Goal: Task Accomplishment & Management: Use online tool/utility

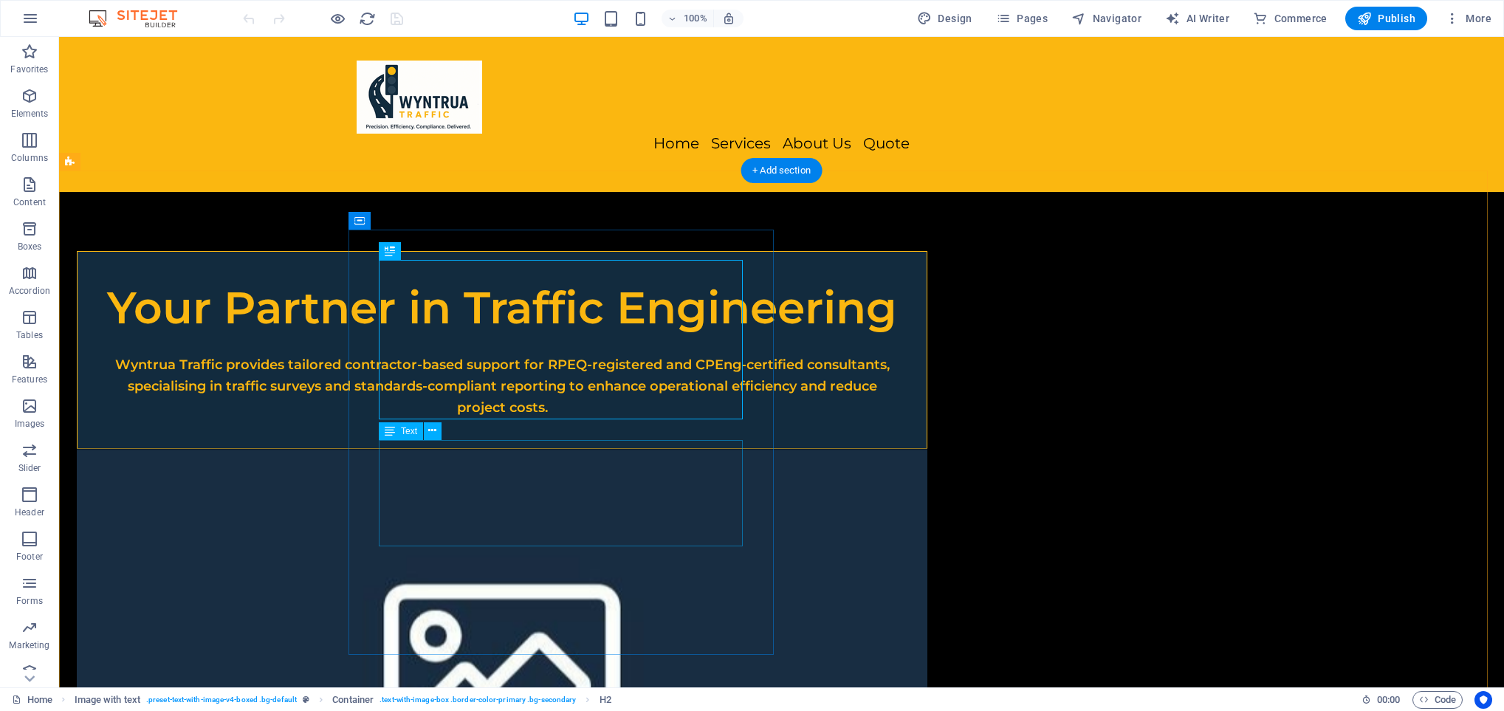
click at [585, 418] on div "Wyntrua Traffic provides tailored contractor-based support for RPEQ-registered …" at bounding box center [502, 386] width 790 height 64
click at [433, 433] on icon at bounding box center [432, 431] width 8 height 16
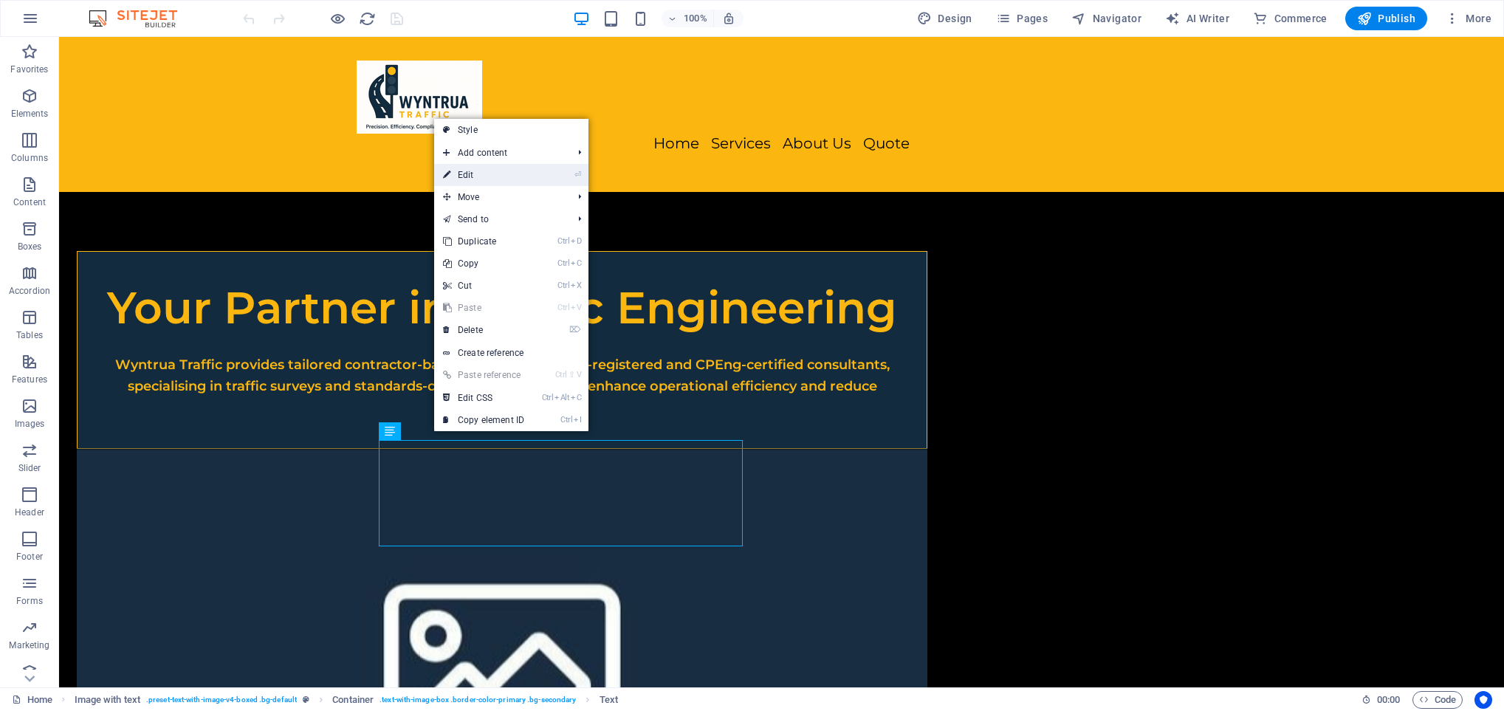
click at [483, 171] on link "⏎ Edit" at bounding box center [483, 175] width 99 height 22
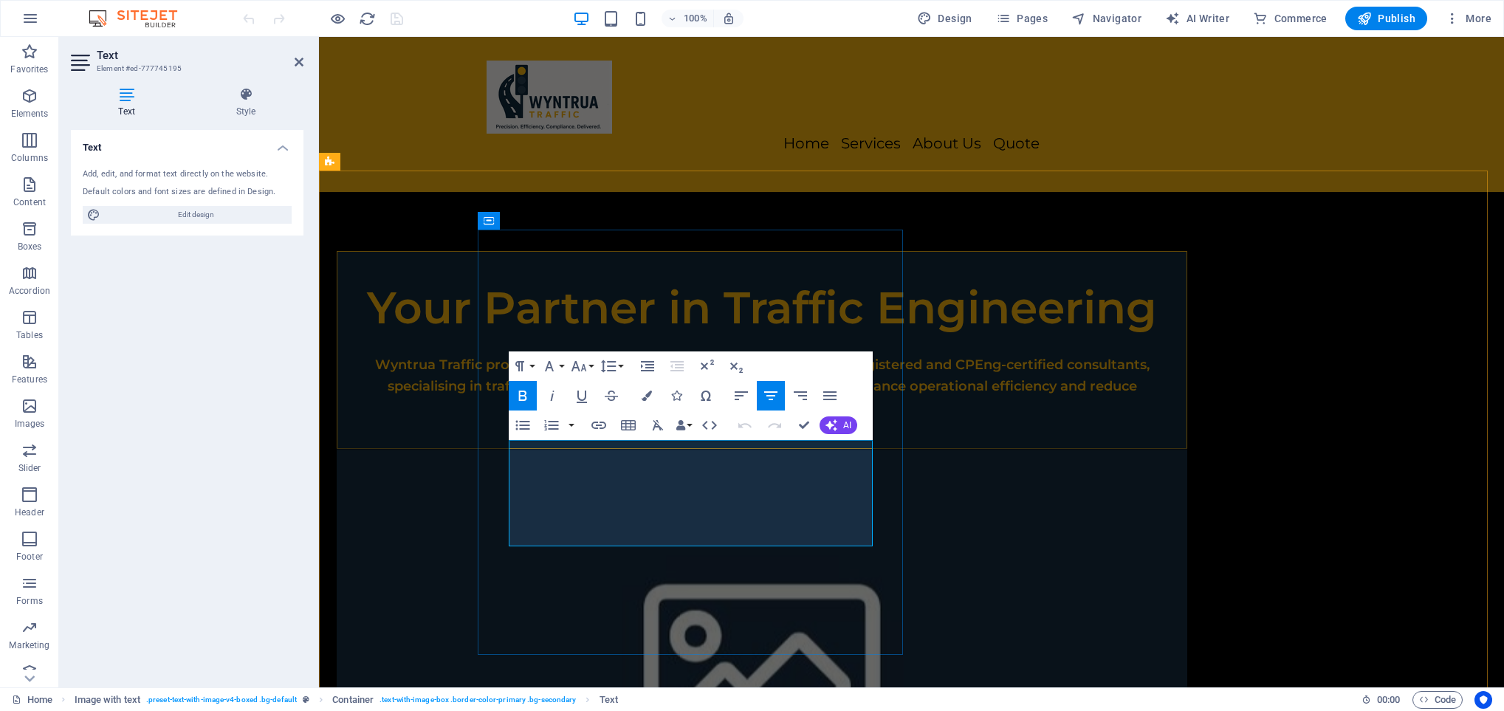
click at [710, 418] on p "Wyntrua Traffic provides tailored contractor-based support for RPEQ-registered …" at bounding box center [762, 386] width 790 height 64
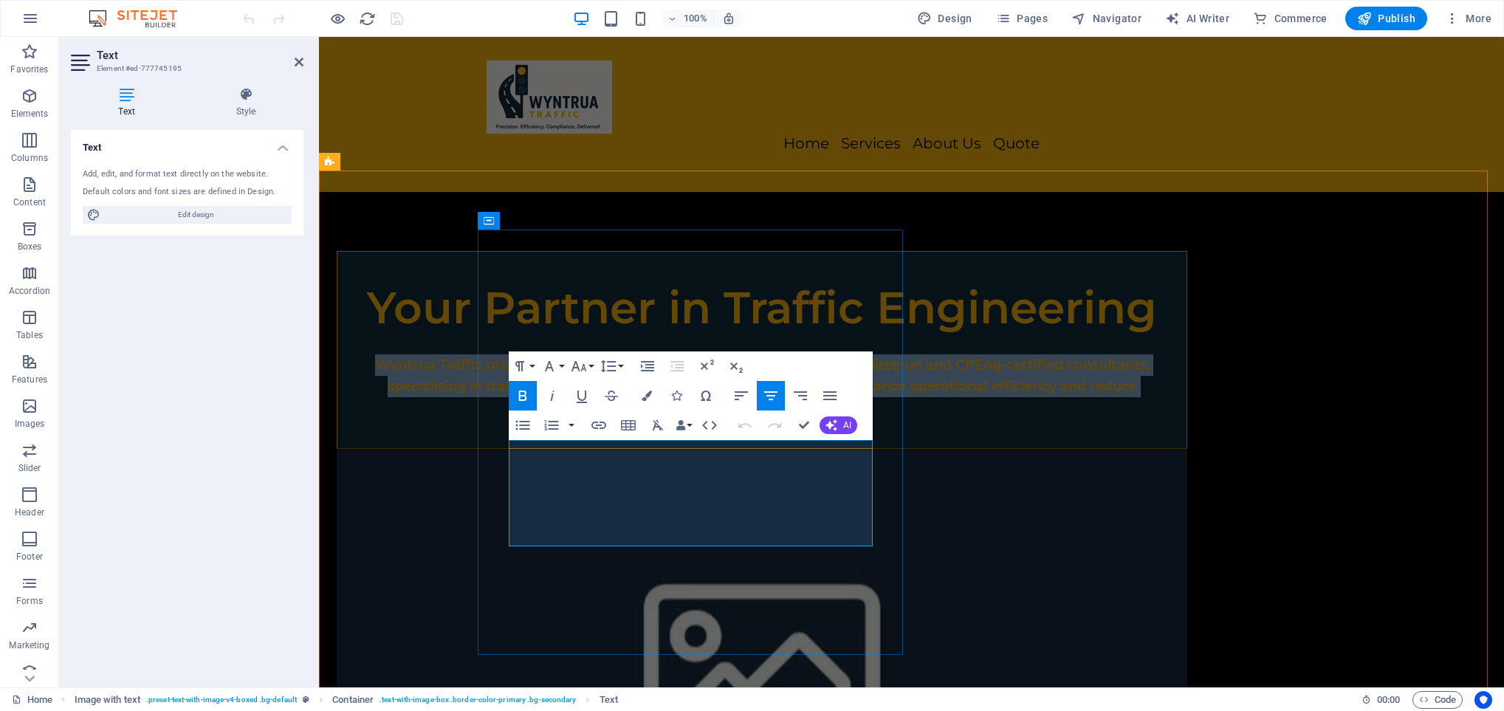
click at [710, 418] on p "Wyntrua Traffic provides tailored contractor-based support for RPEQ-registered …" at bounding box center [762, 386] width 790 height 64
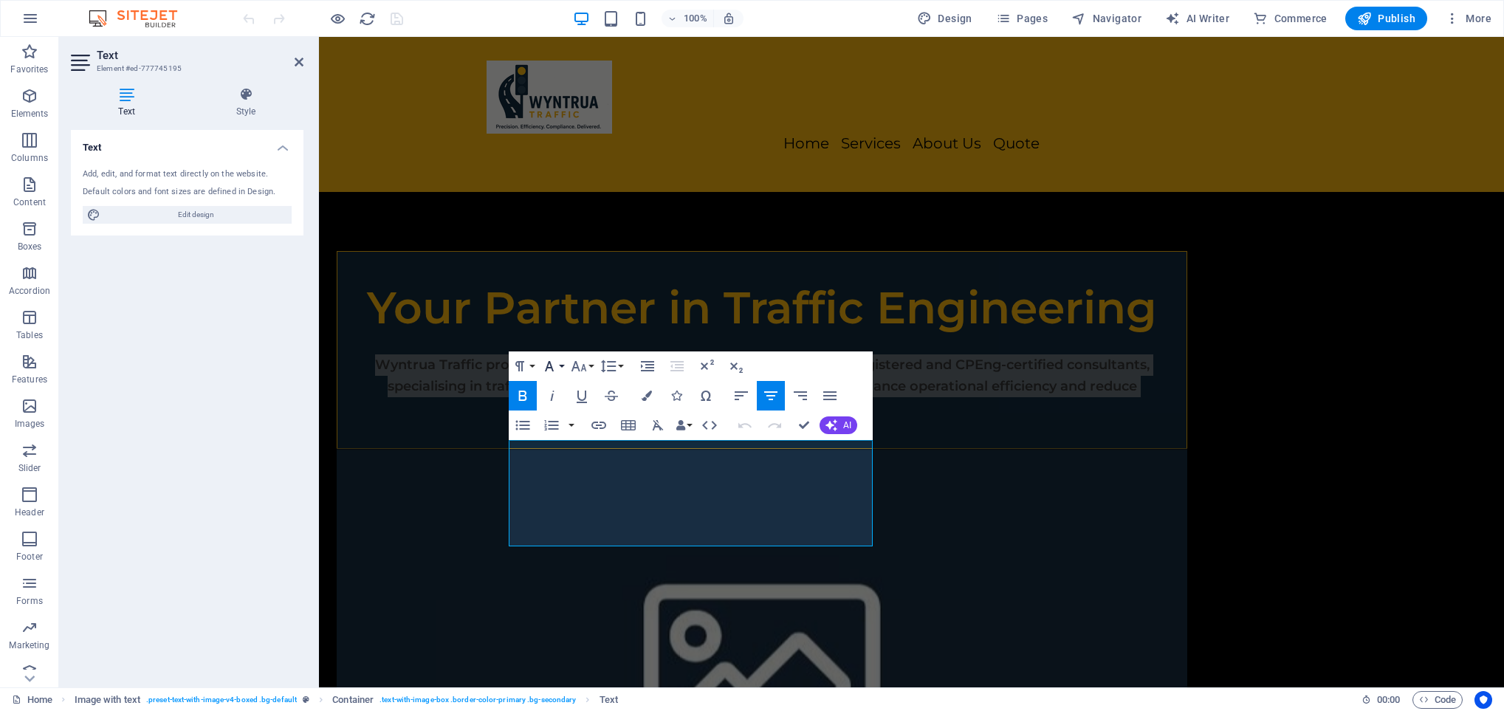
click at [559, 366] on button "Font Family" at bounding box center [552, 367] width 28 height 30
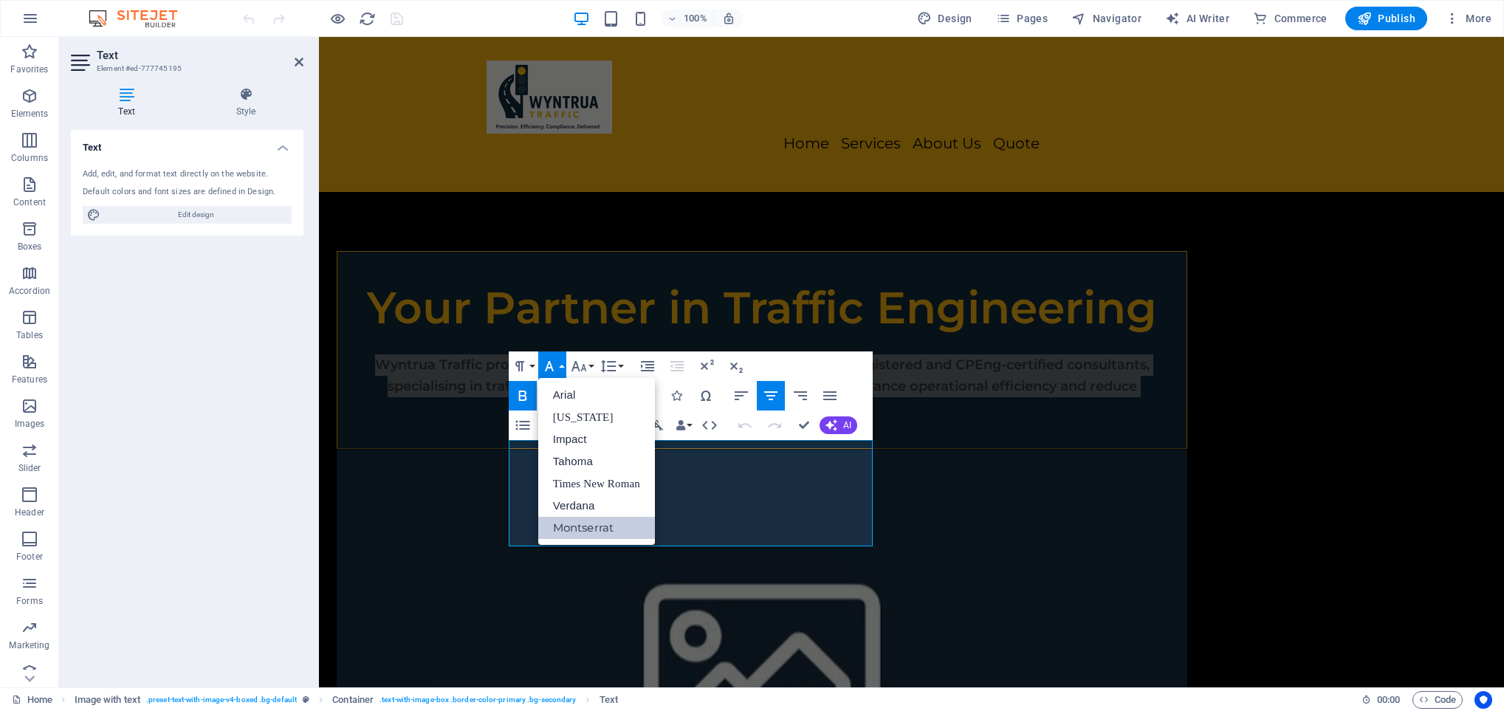
click at [559, 366] on button "Font Family" at bounding box center [552, 367] width 28 height 30
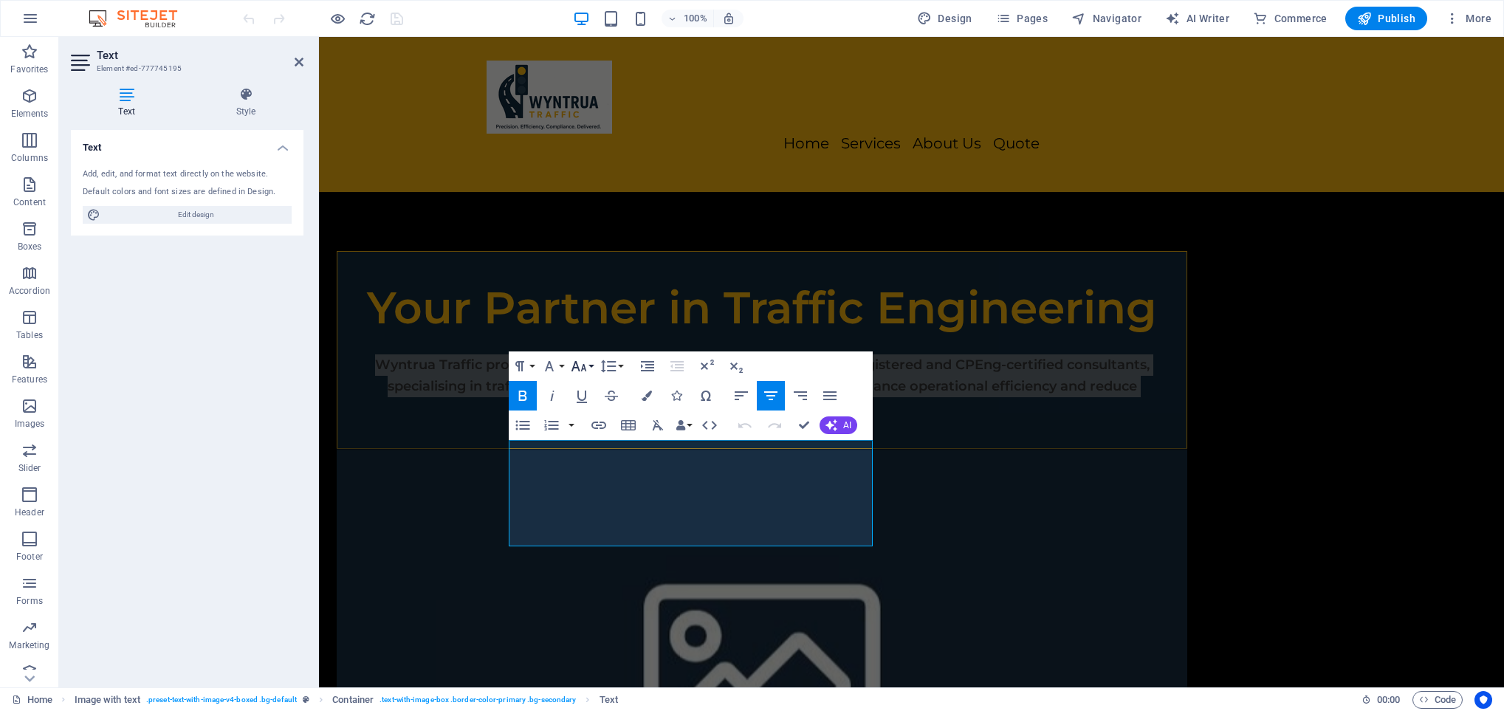
click at [576, 369] on icon "button" at bounding box center [579, 366] width 18 height 18
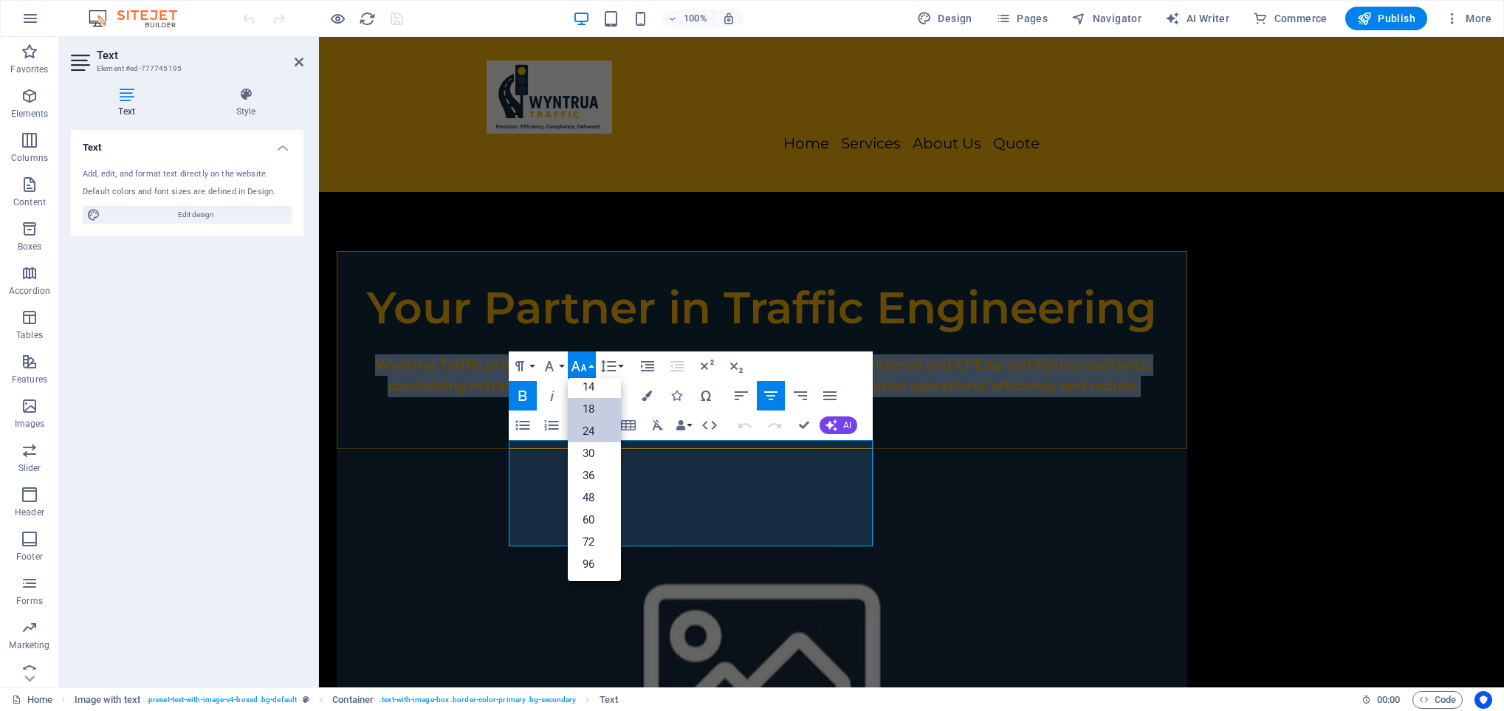
click at [580, 425] on link "24" at bounding box center [594, 431] width 53 height 22
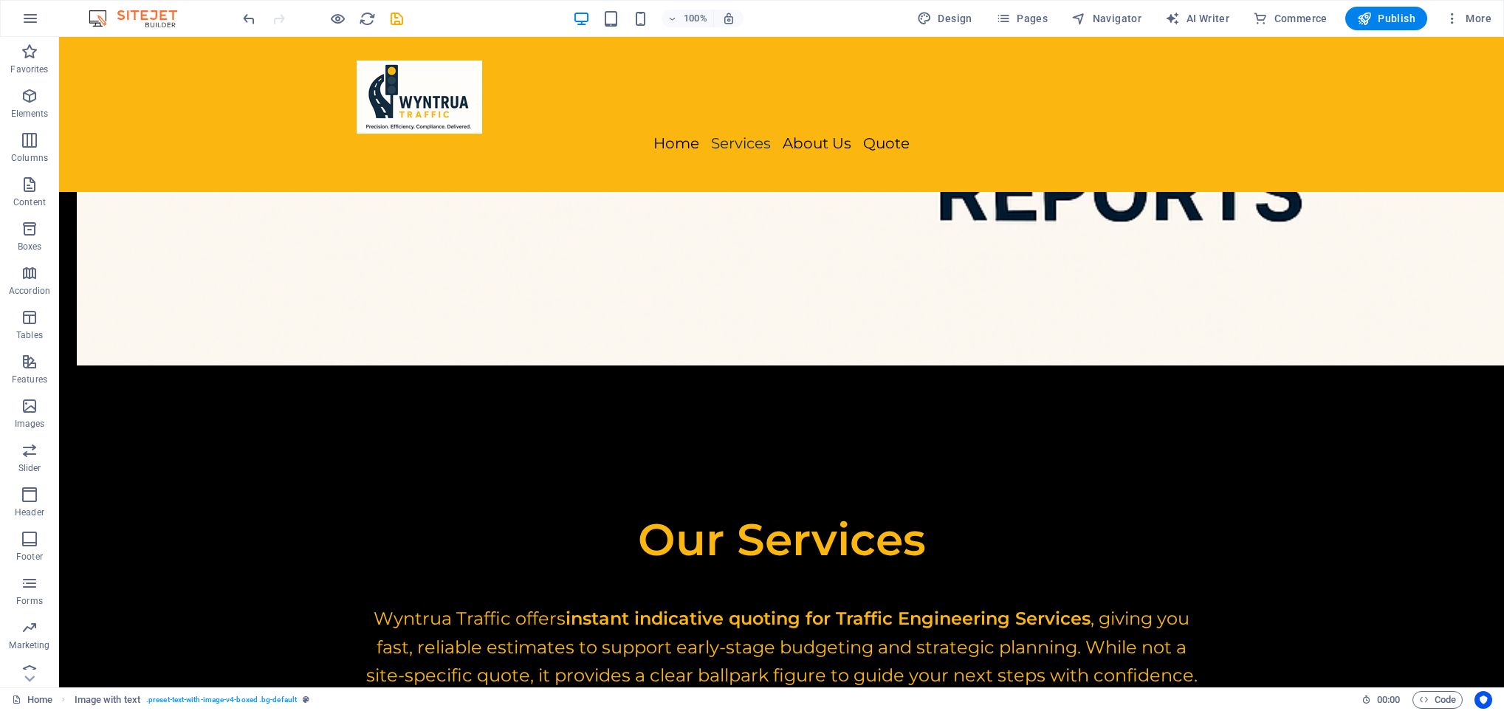
scroll to position [1997, 0]
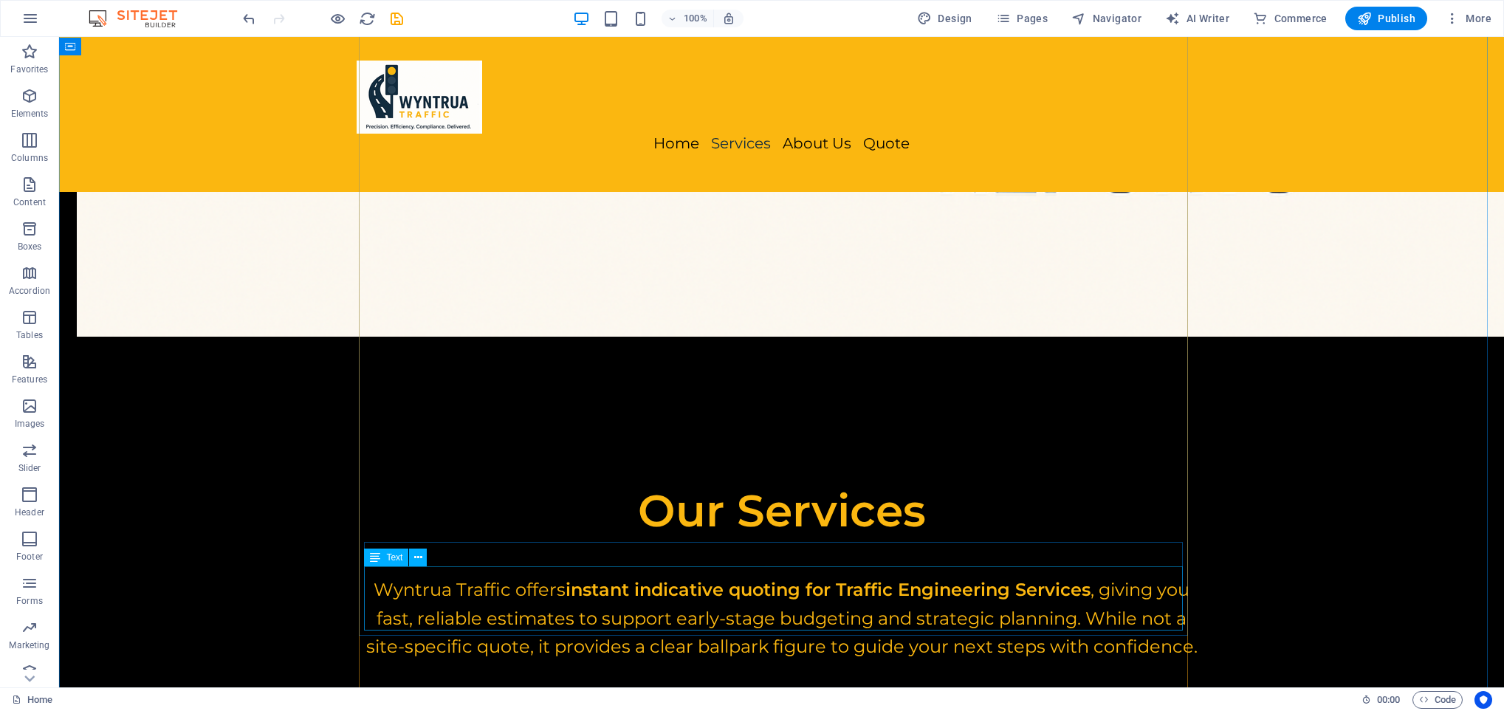
click at [422, 561] on icon at bounding box center [418, 558] width 8 height 16
click at [421, 557] on icon at bounding box center [418, 558] width 8 height 16
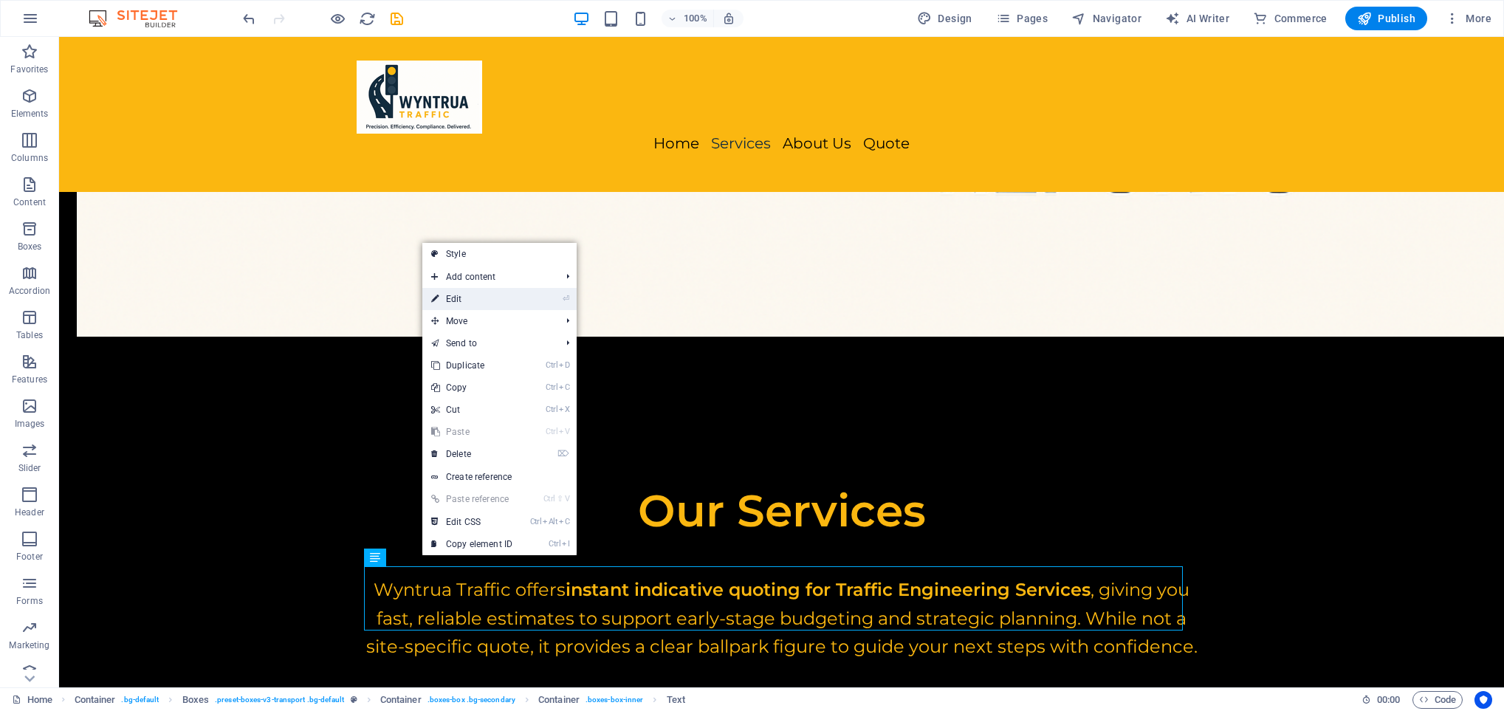
click at [473, 300] on link "⏎ Edit" at bounding box center [471, 299] width 99 height 22
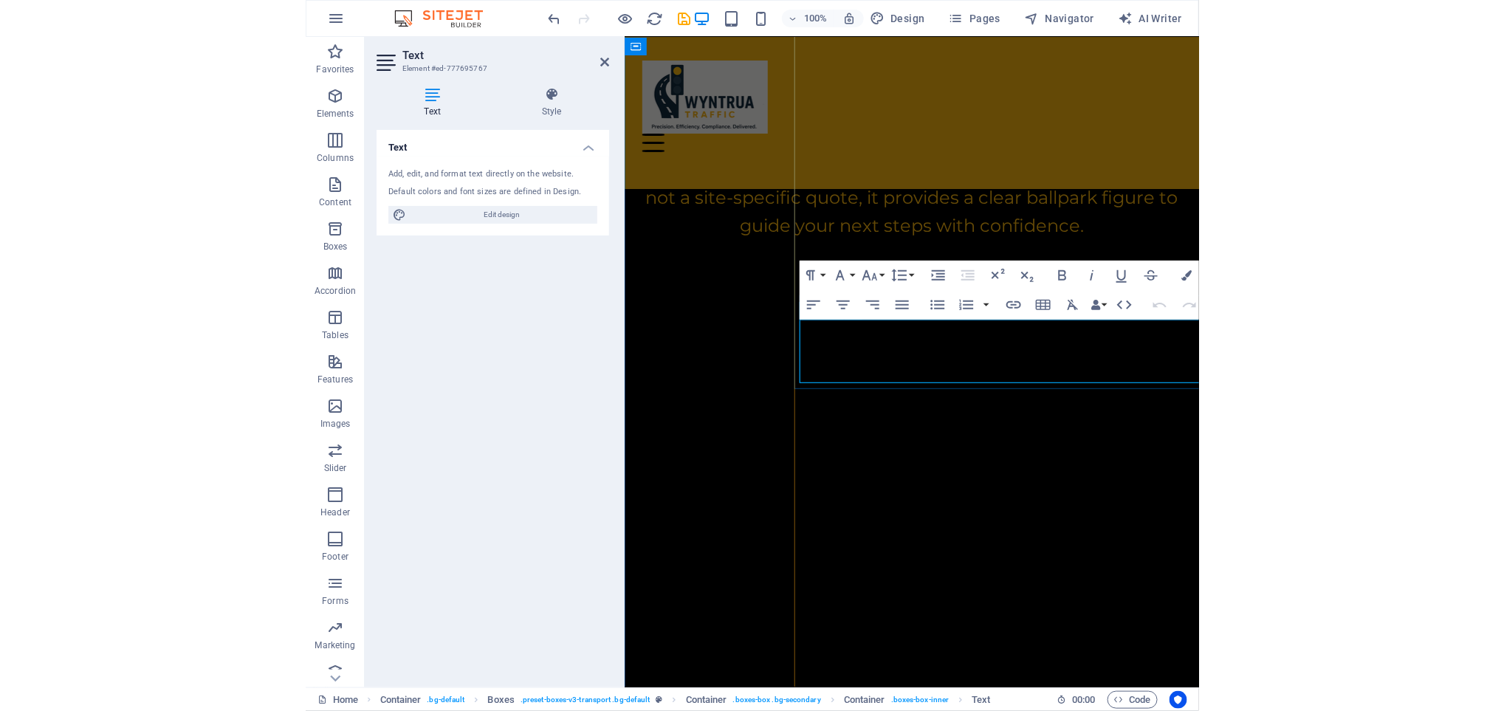
scroll to position [2244, 0]
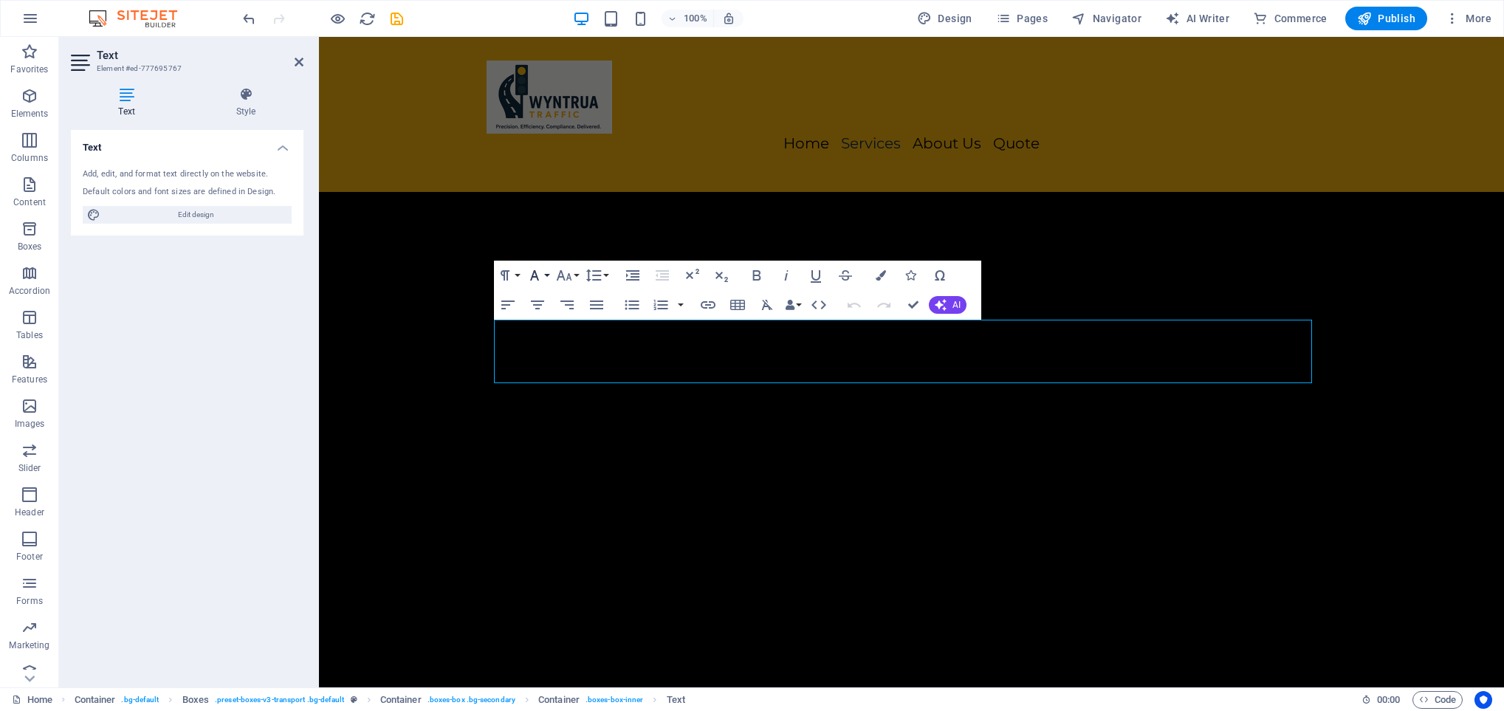
click at [547, 272] on button "Font Family" at bounding box center [538, 276] width 28 height 30
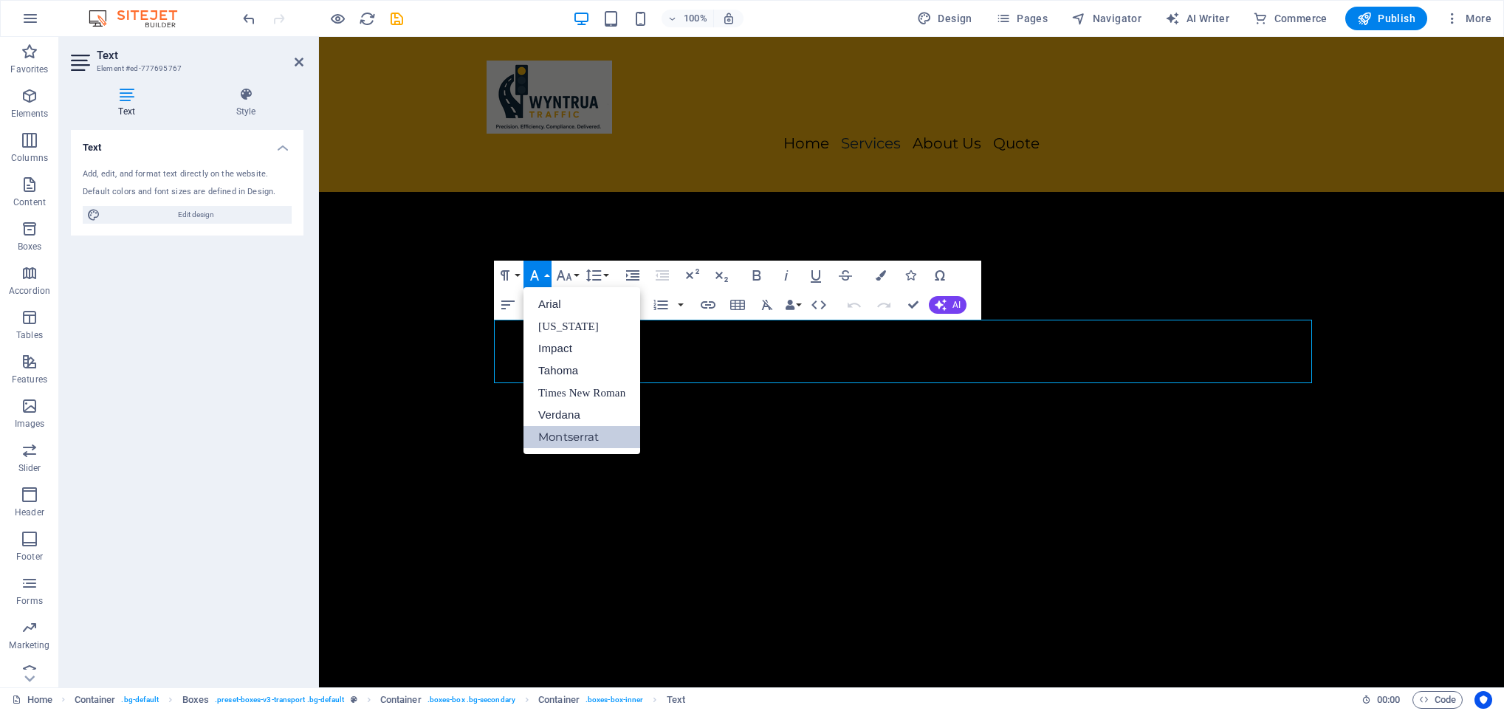
scroll to position [0, 0]
click at [547, 272] on button "Font Family" at bounding box center [538, 276] width 28 height 30
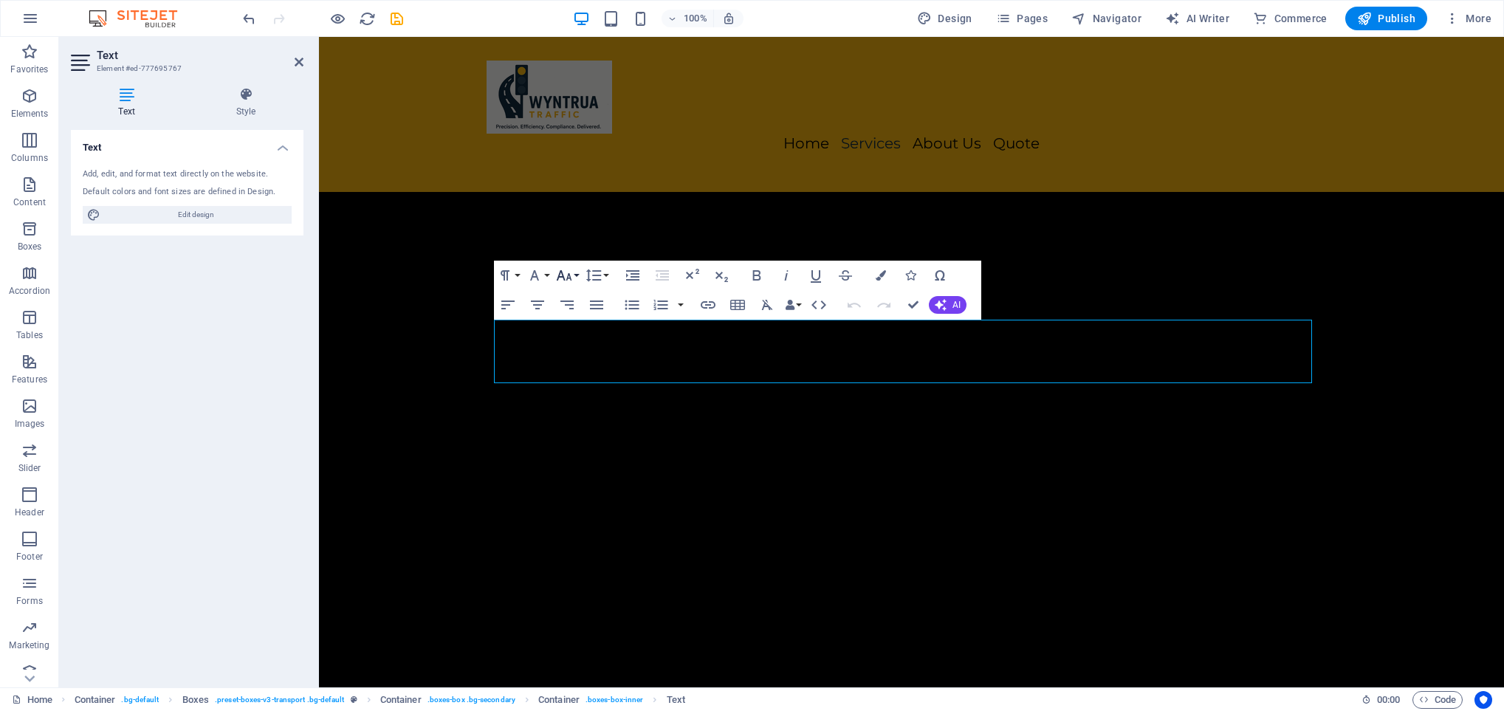
click at [575, 275] on button "Font Size" at bounding box center [567, 276] width 28 height 30
click at [580, 397] on link "48" at bounding box center [579, 407] width 53 height 22
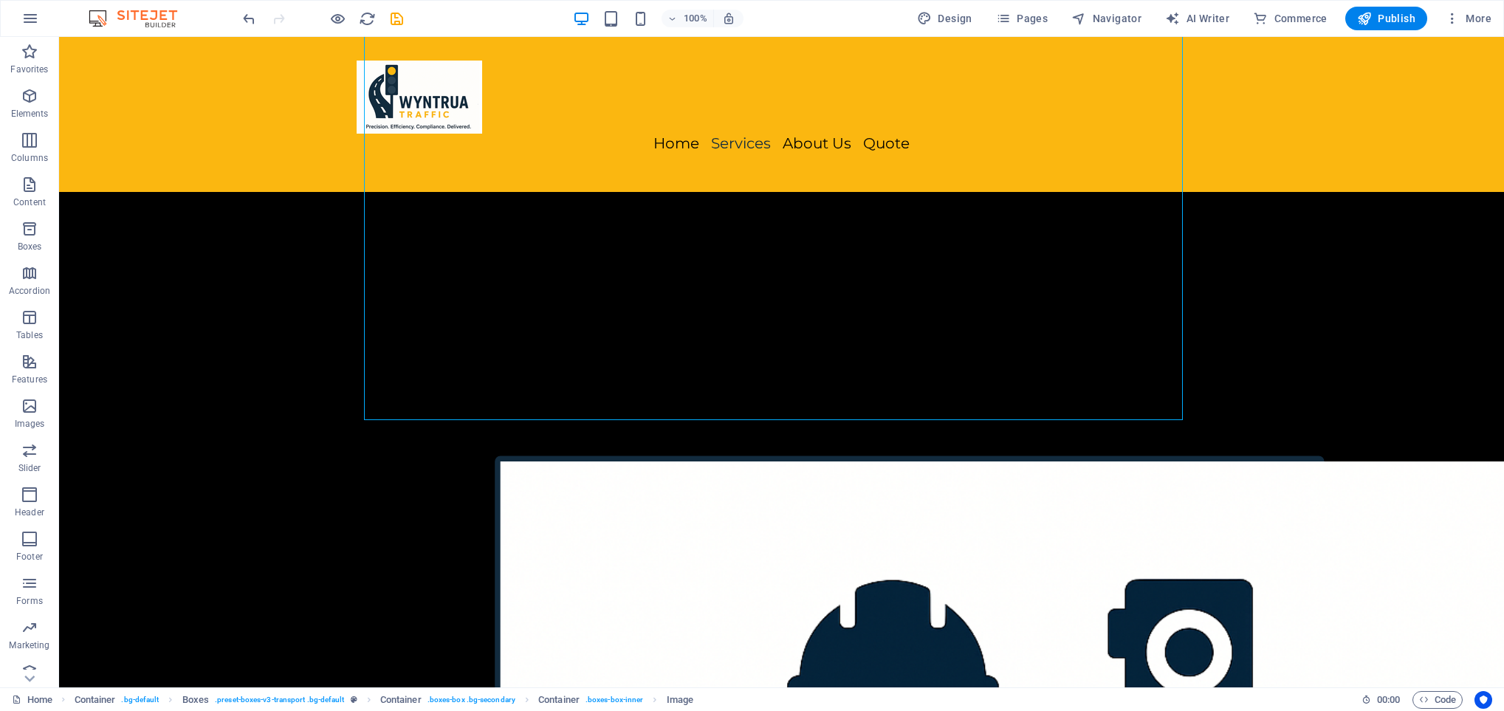
scroll to position [3127, 0]
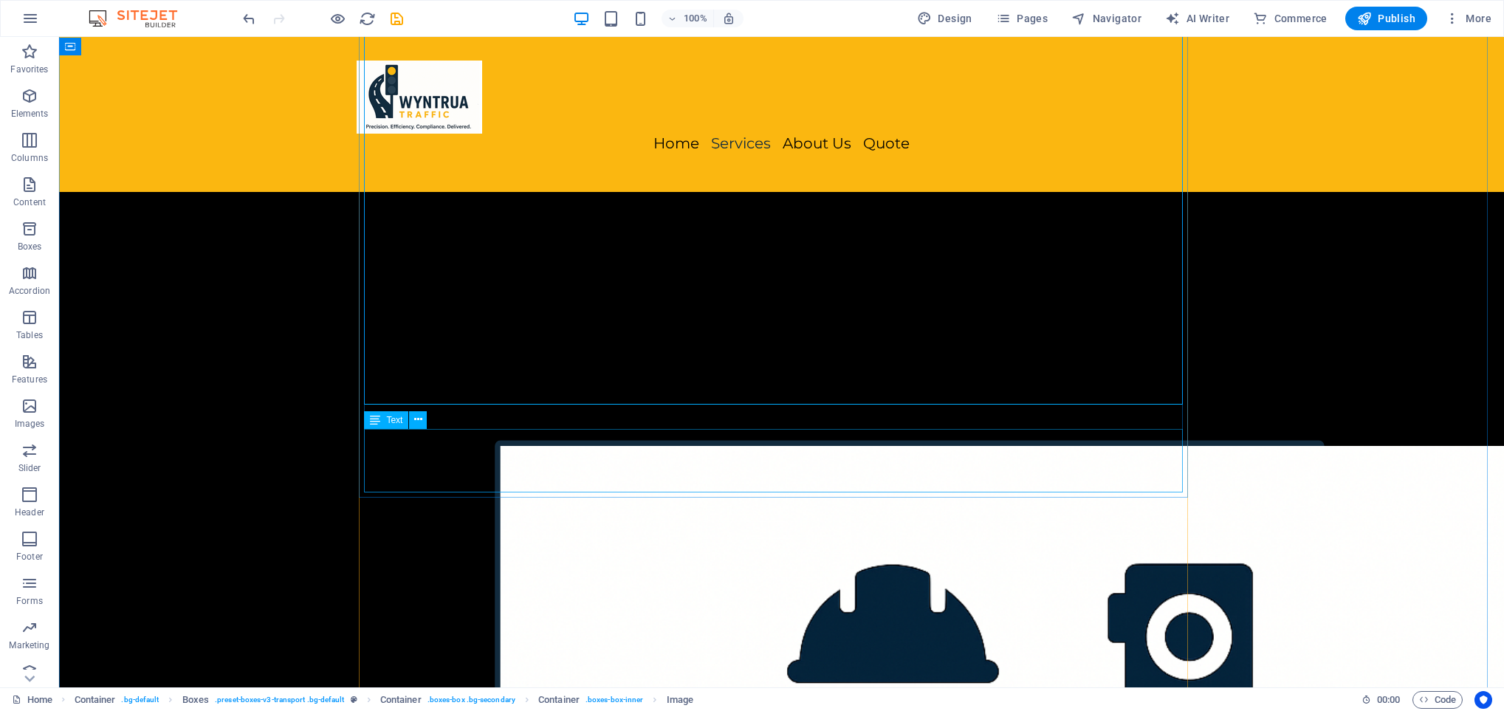
click at [419, 417] on icon at bounding box center [418, 420] width 8 height 16
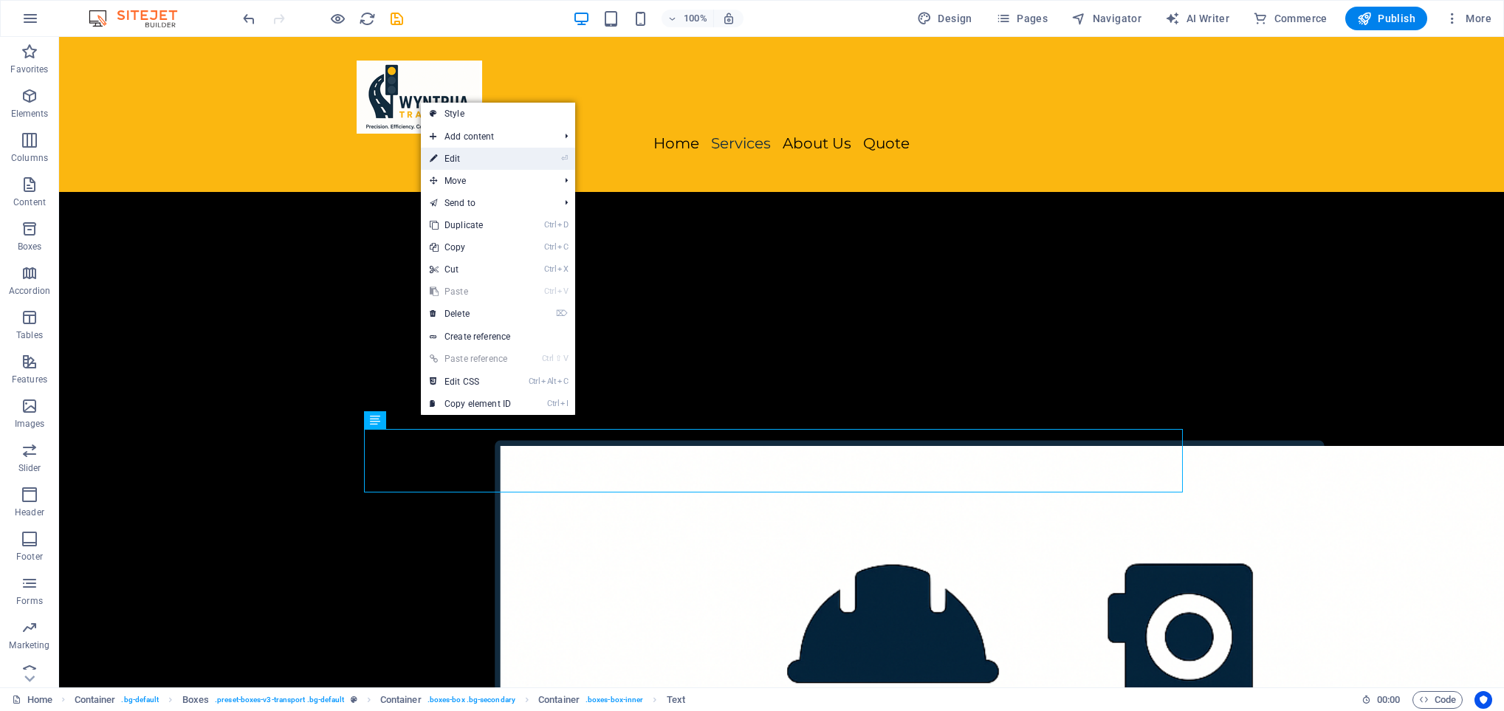
click at [494, 155] on link "⏎ Edit" at bounding box center [470, 159] width 99 height 22
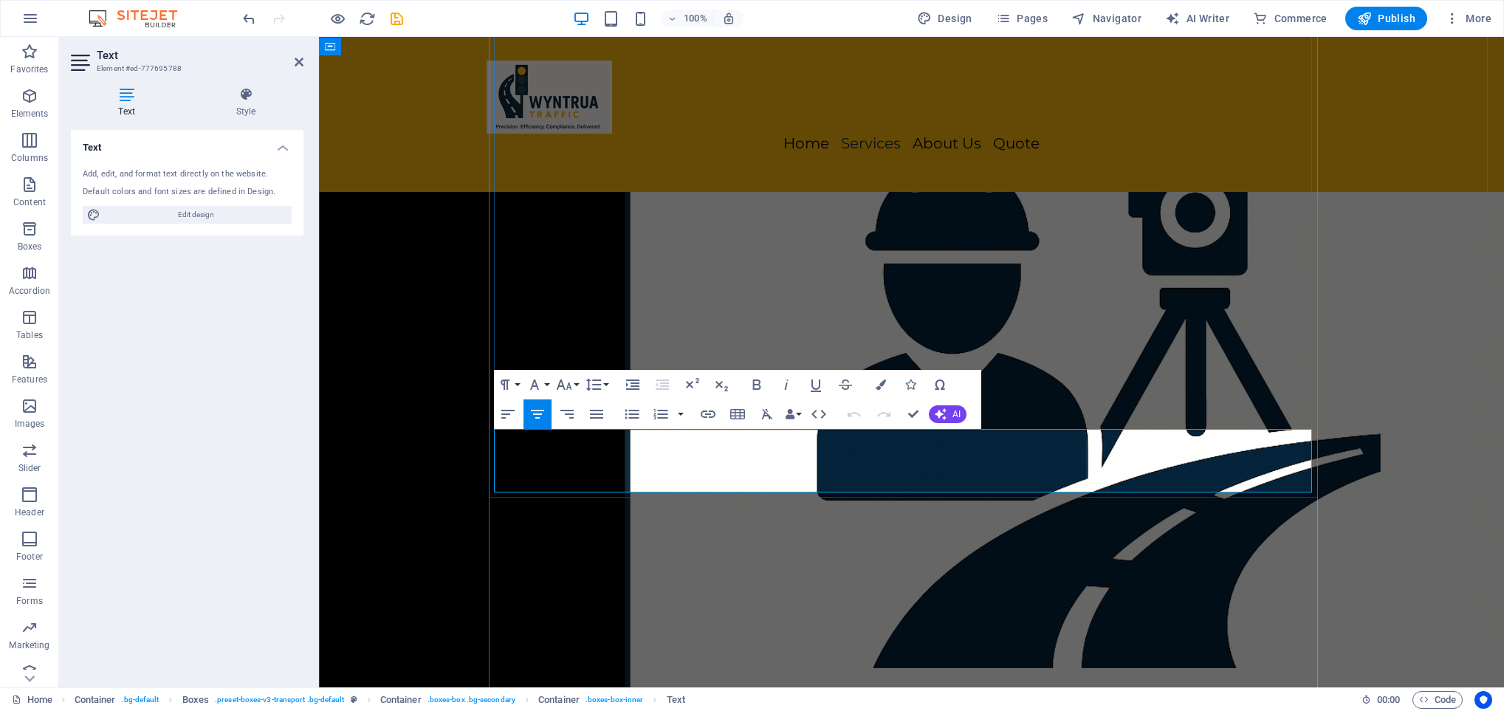
drag, startPoint x: 732, startPoint y: 465, endPoint x: 785, endPoint y: 379, distance: 101.5
click at [579, 379] on button "Font Size" at bounding box center [567, 385] width 28 height 30
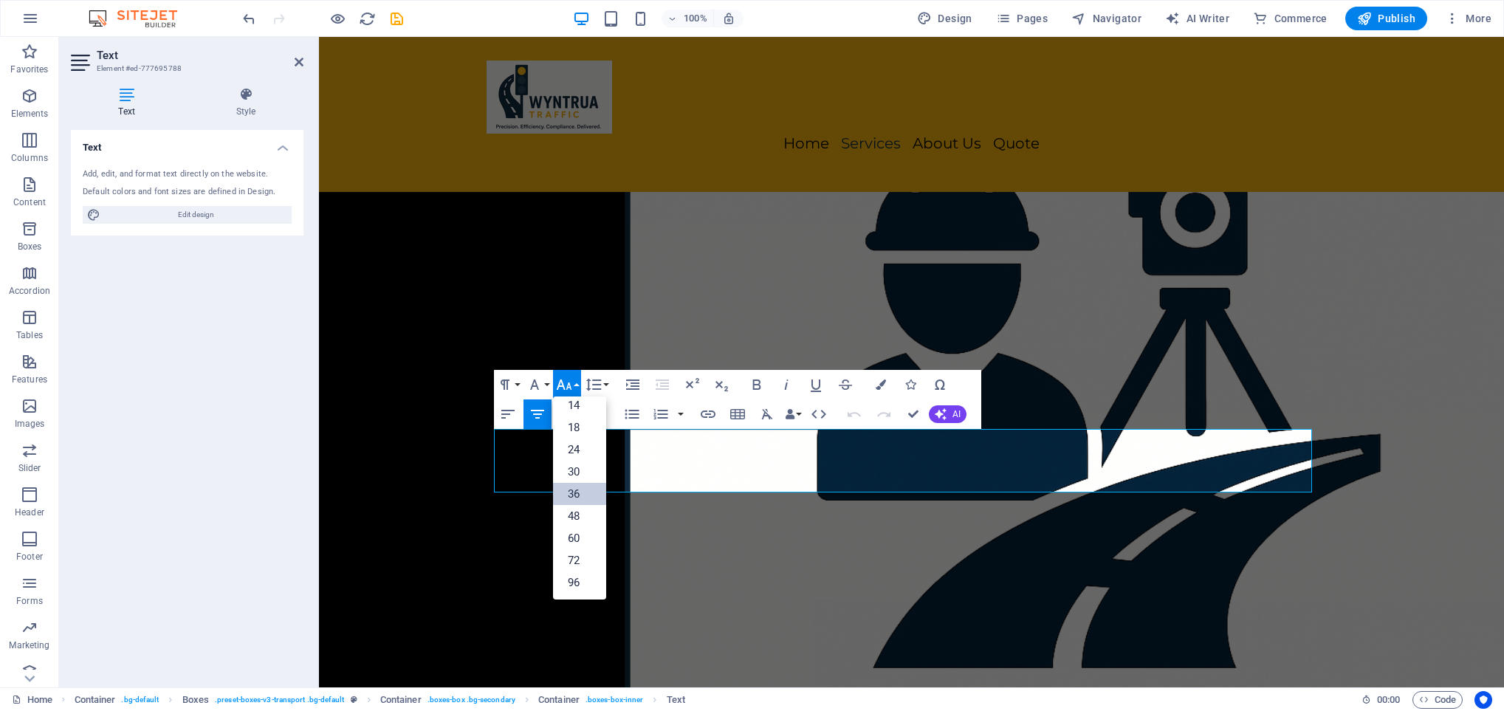
scroll to position [120, 0]
click at [579, 517] on link "48" at bounding box center [579, 516] width 53 height 22
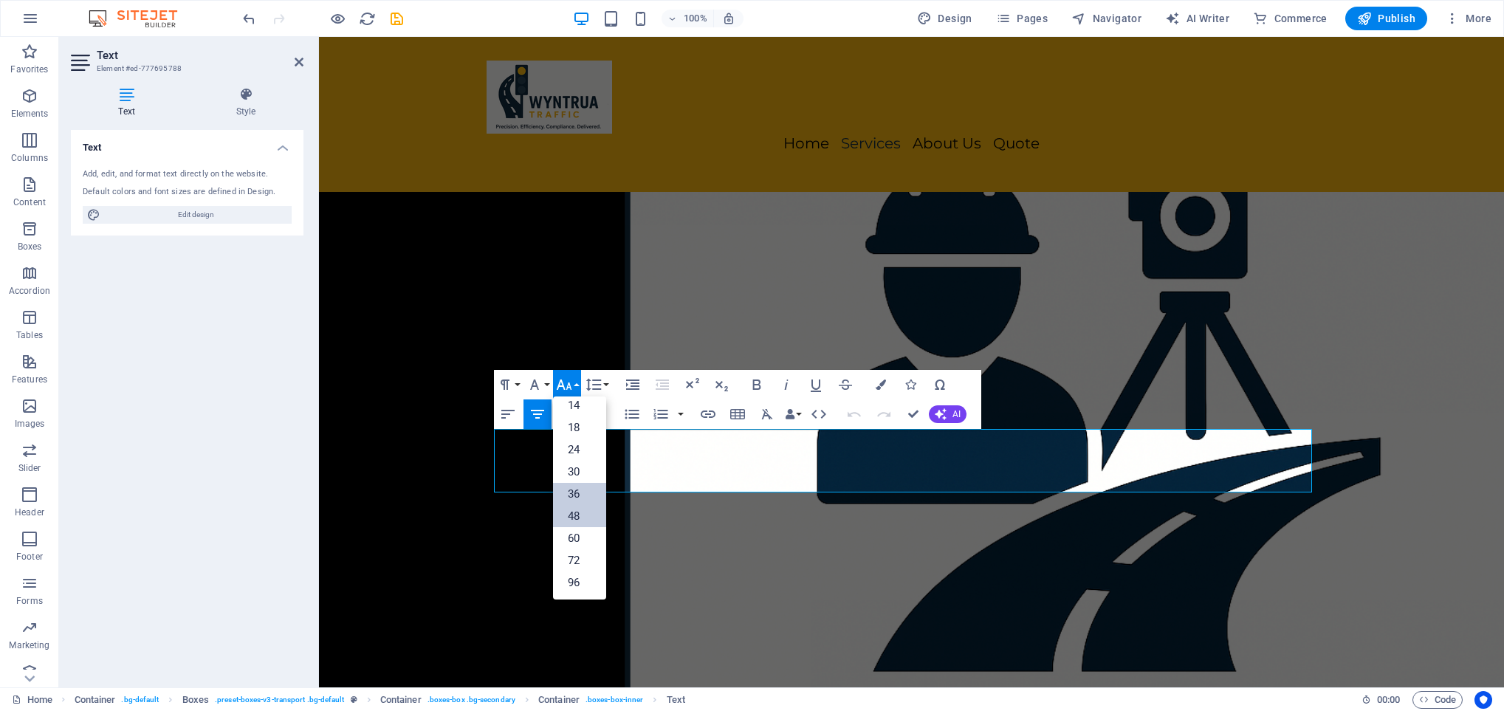
scroll to position [3130, 0]
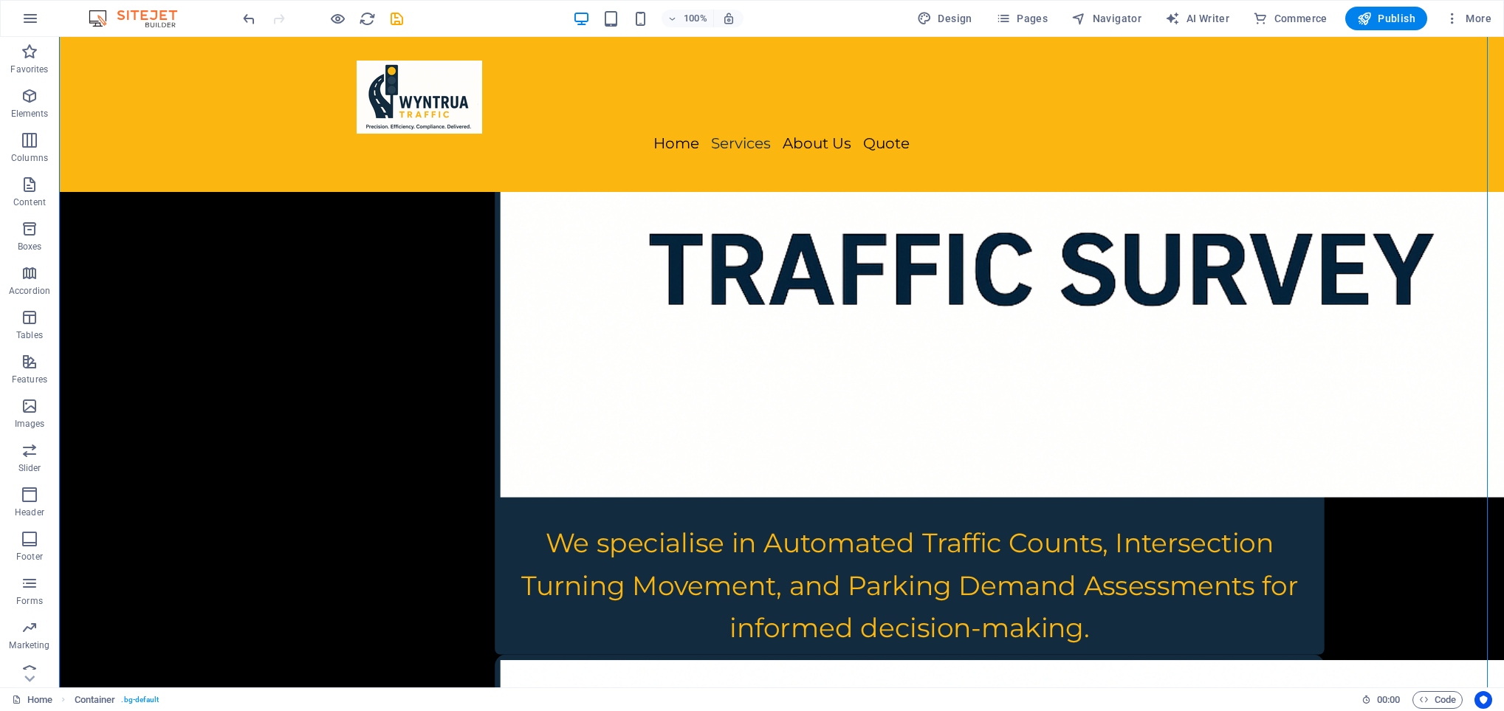
scroll to position [4251, 0]
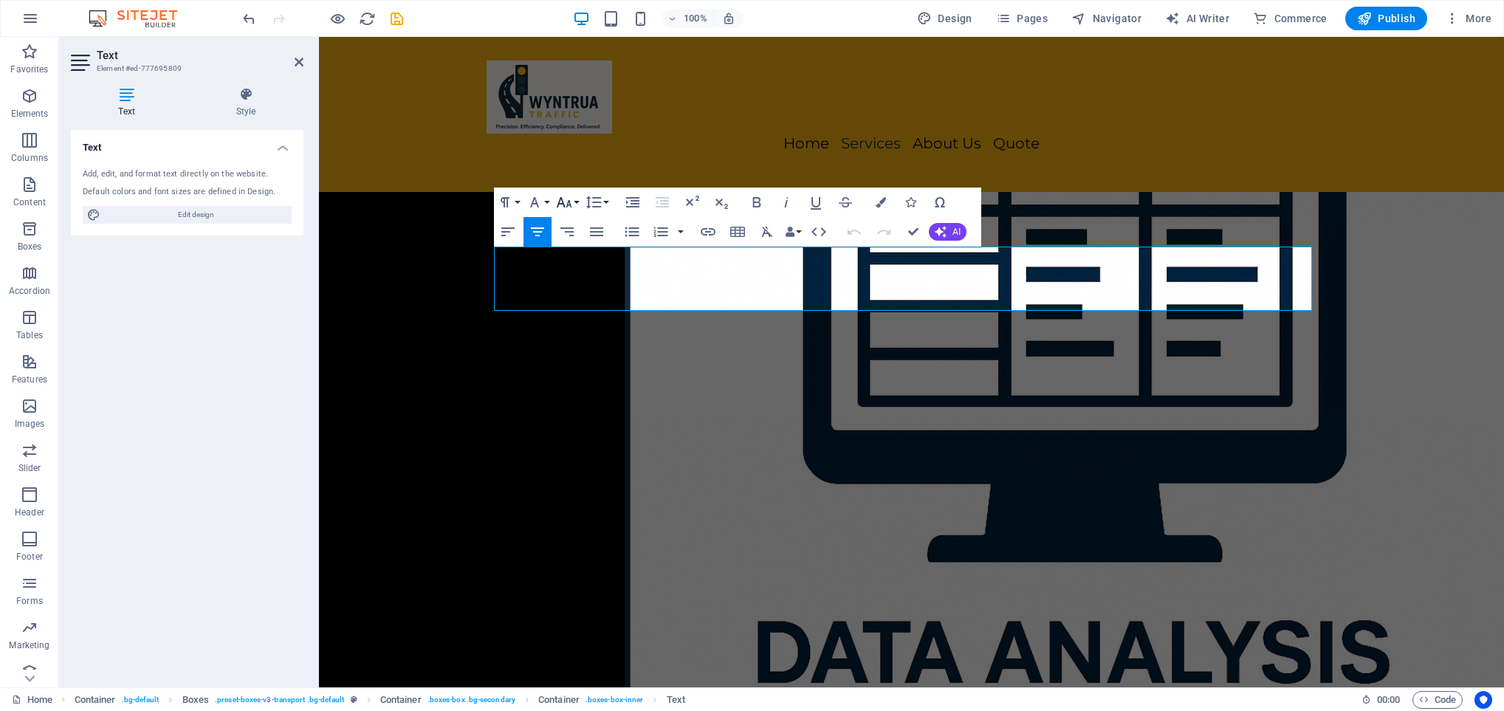
click at [579, 202] on button "Font Size" at bounding box center [567, 203] width 28 height 30
click at [583, 337] on link "48" at bounding box center [579, 334] width 53 height 22
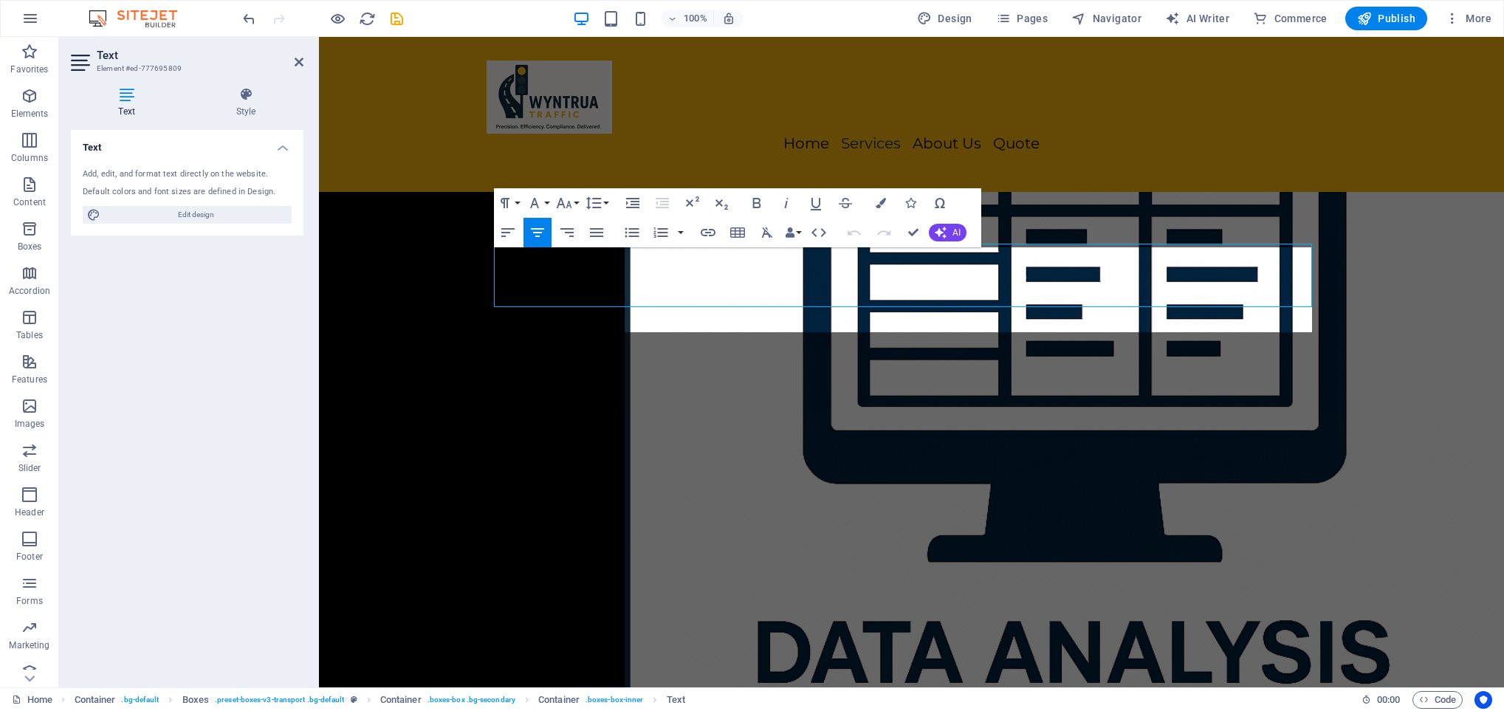
scroll to position [4254, 0]
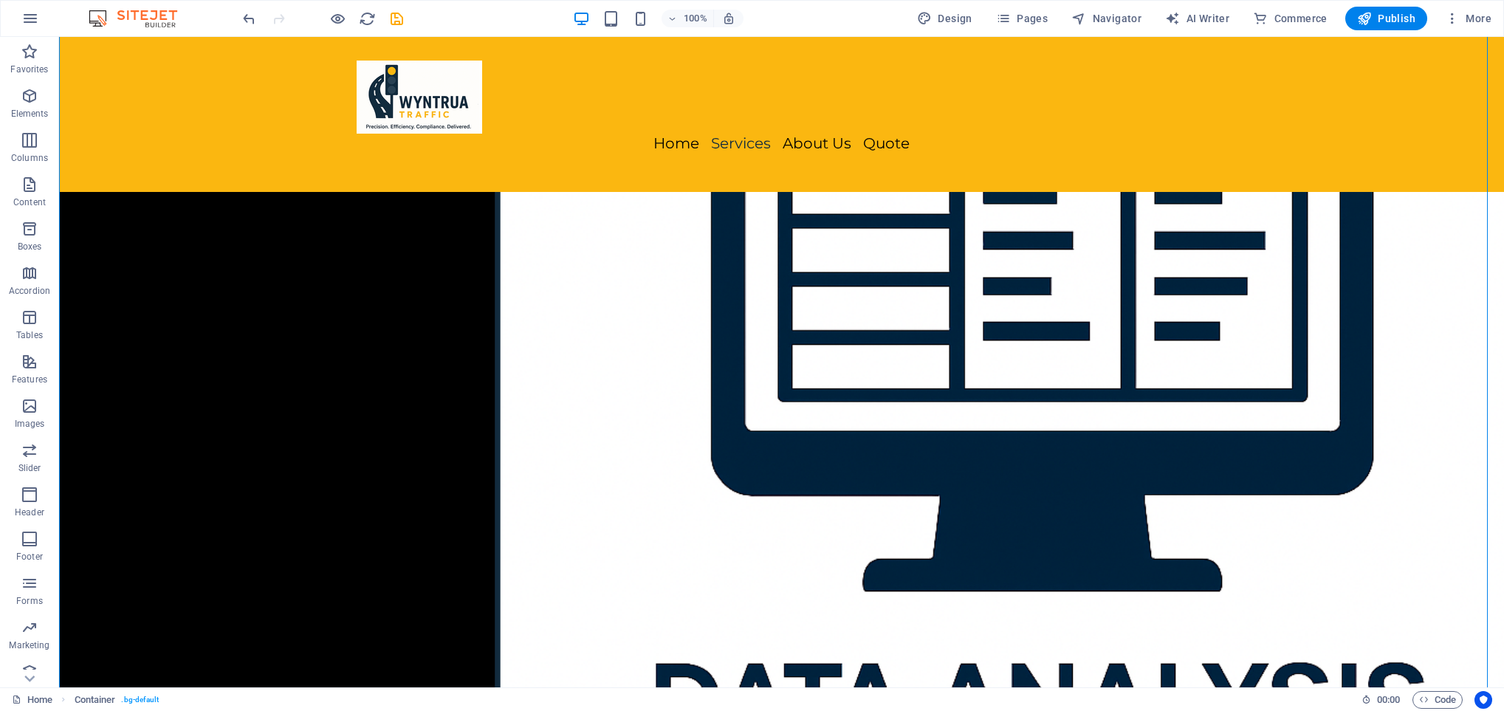
scroll to position [4923, 0]
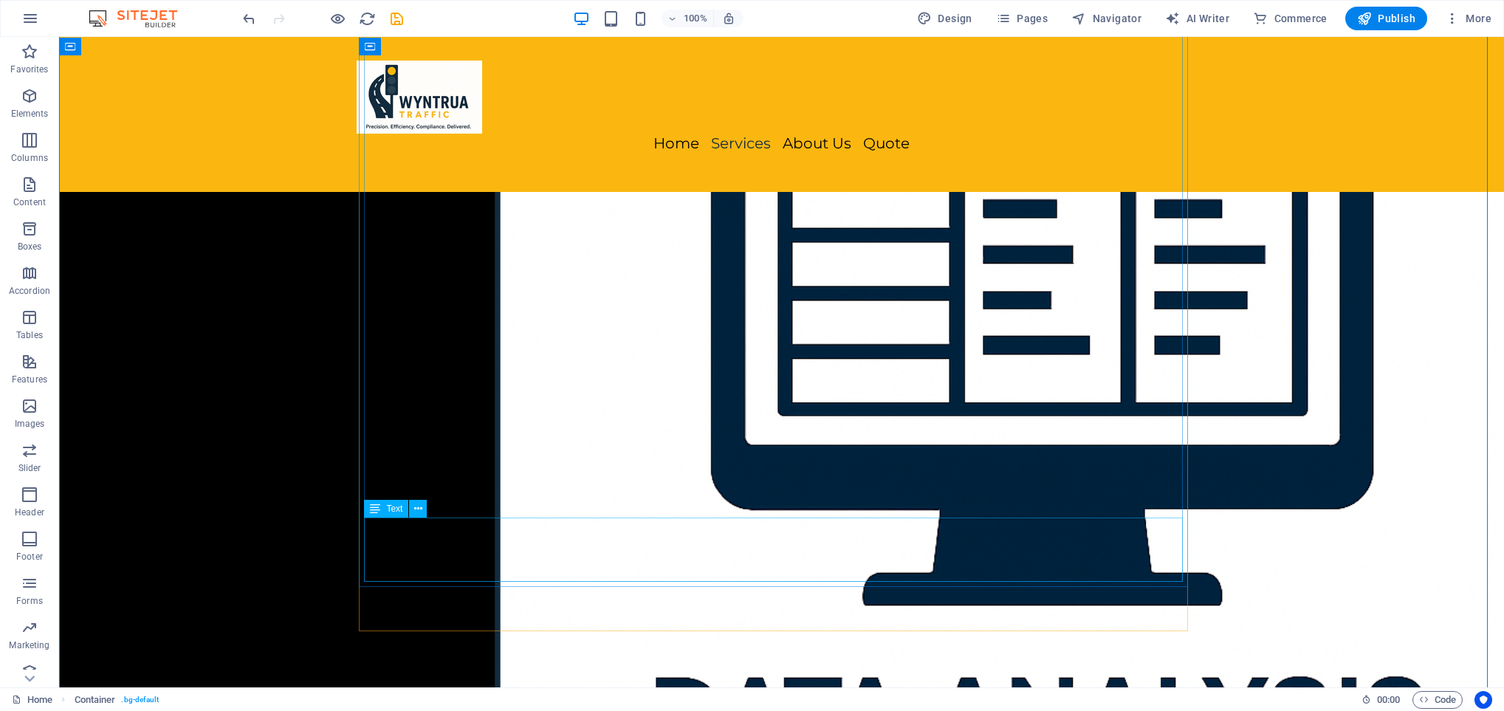
click at [419, 500] on button at bounding box center [418, 509] width 18 height 18
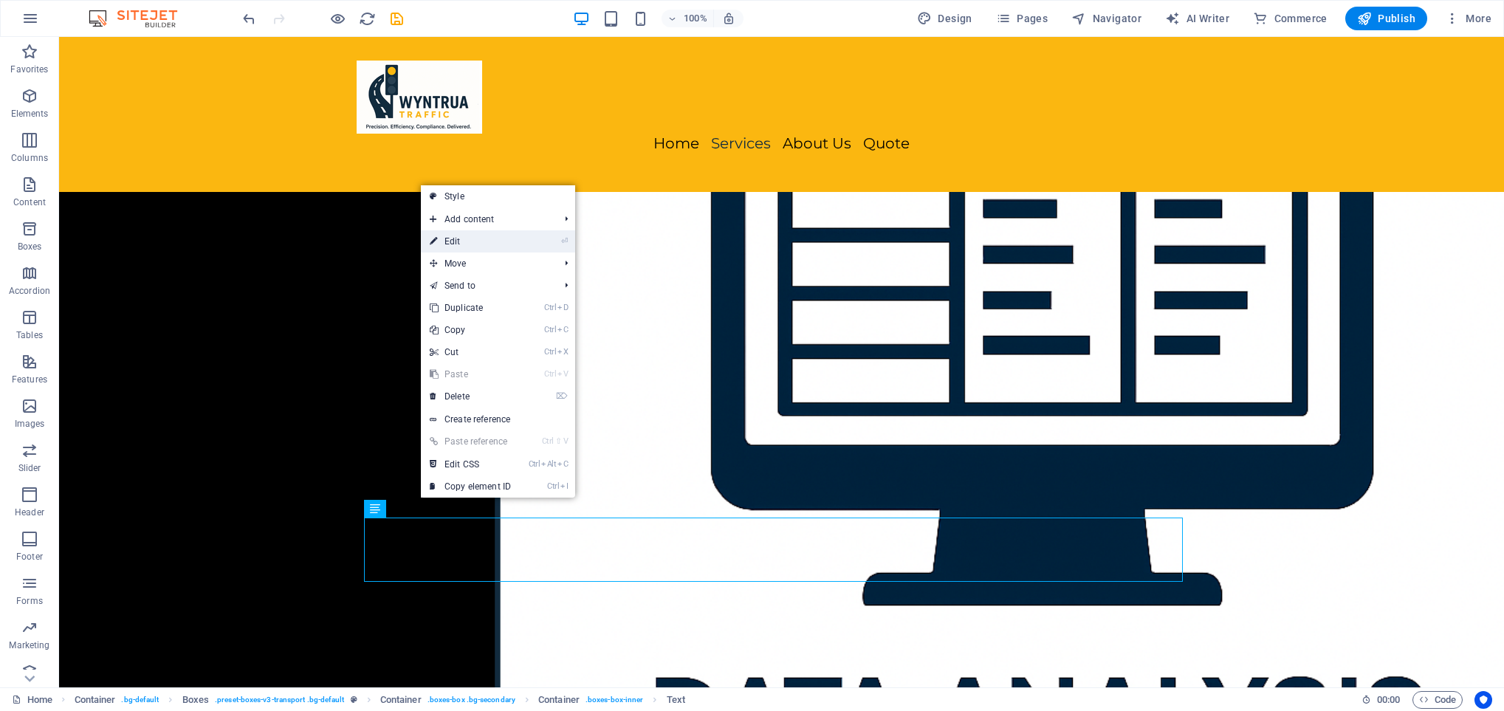
click at [463, 249] on link "⏎ Edit" at bounding box center [470, 241] width 99 height 22
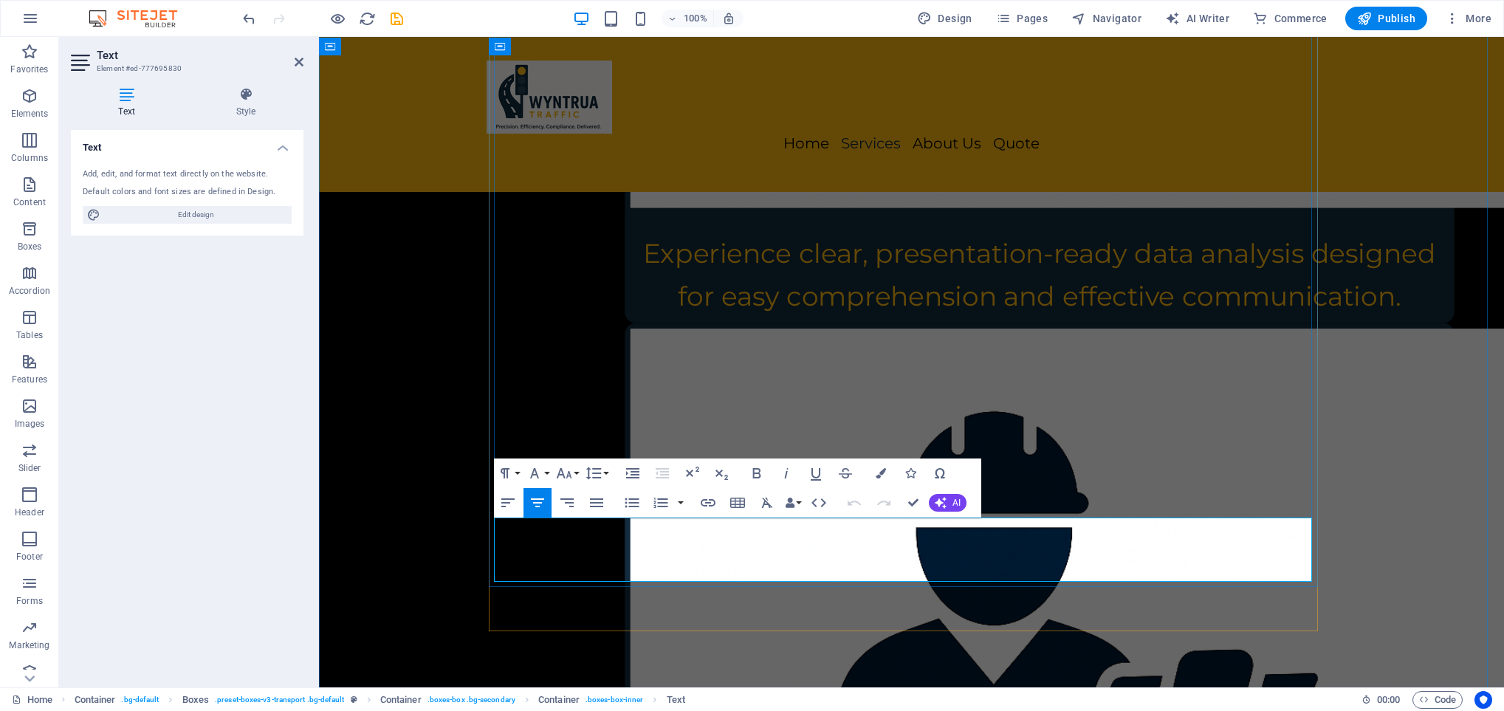
click at [572, 468] on icon "button" at bounding box center [564, 474] width 18 height 18
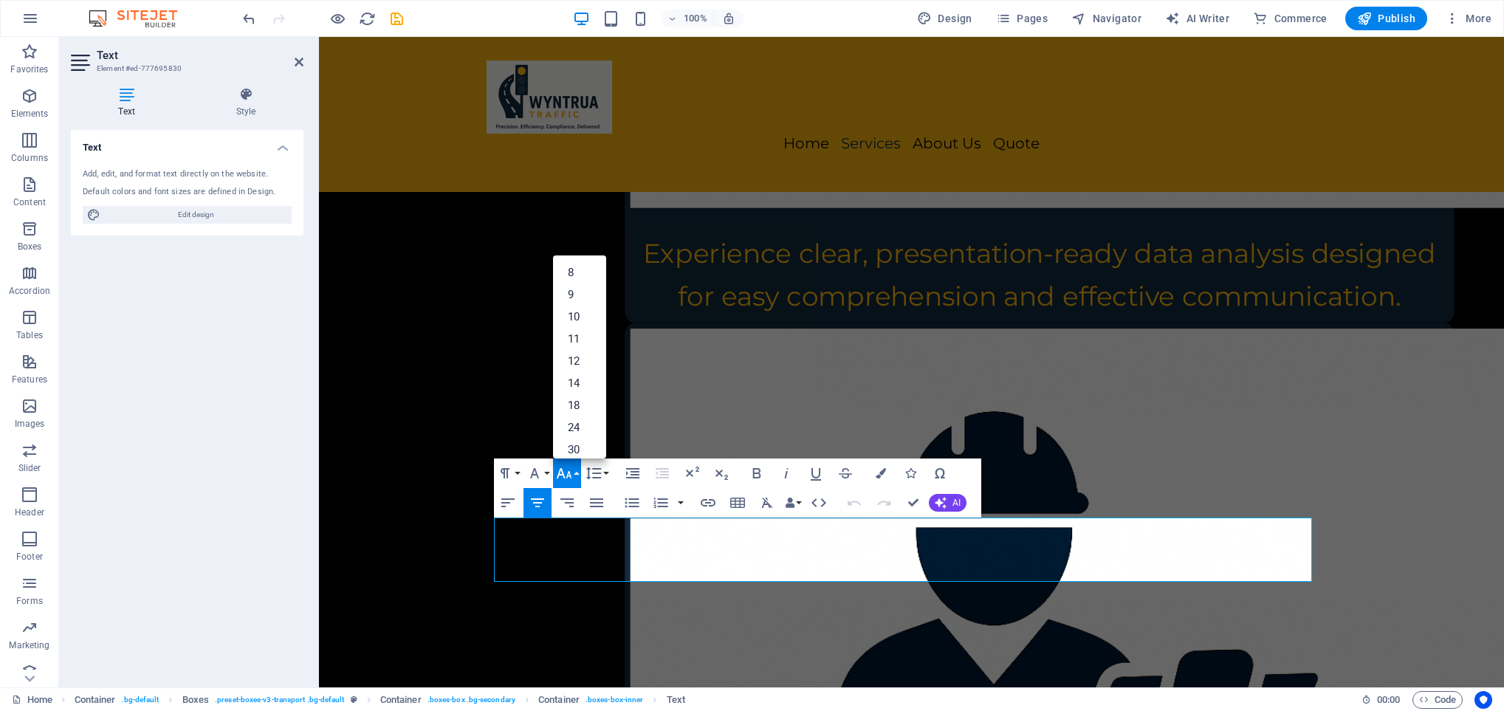
scroll to position [120, 0]
click at [578, 369] on link "48" at bounding box center [579, 375] width 53 height 22
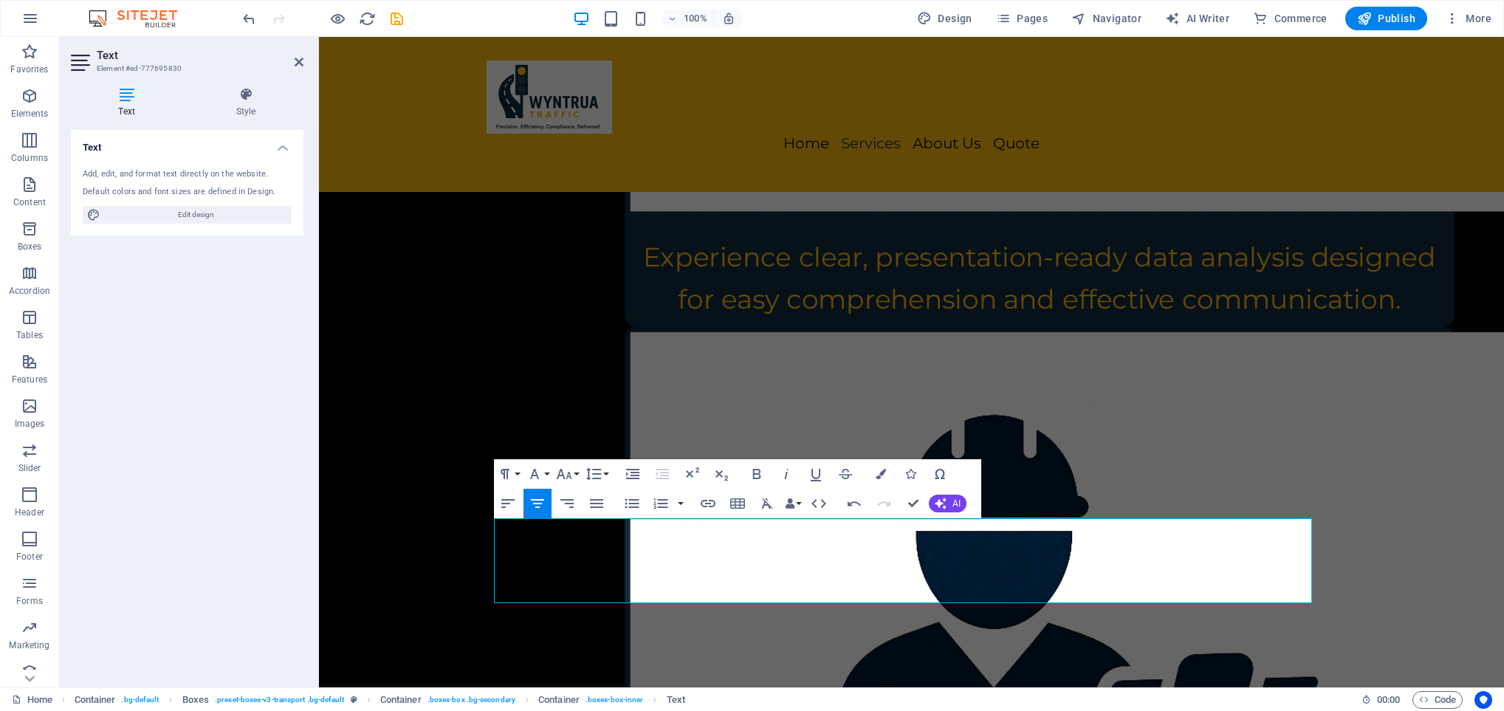
scroll to position [4926, 0]
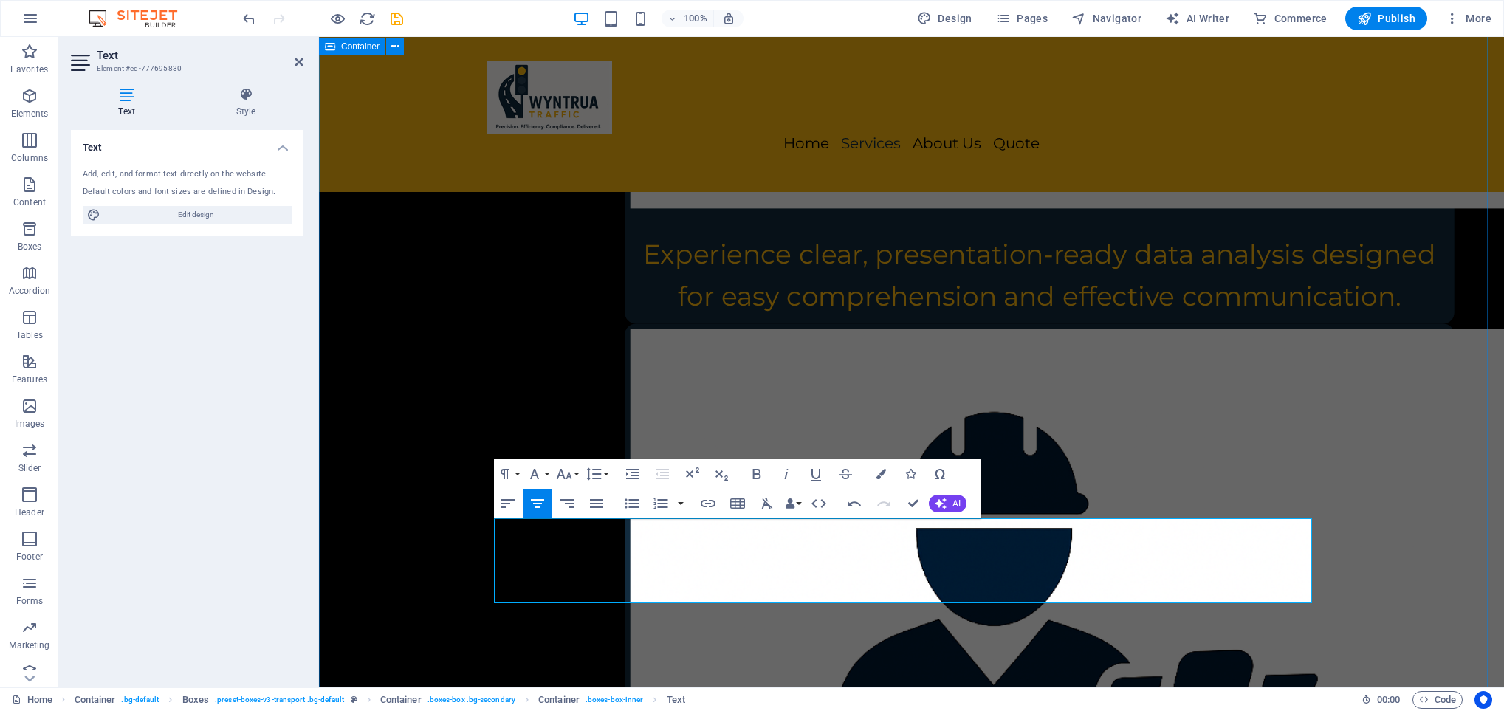
click at [1421, 535] on div "Our Services Wyntrua Traffic – Extend Your Traffic Engineering Capacity Without…" at bounding box center [911, 189] width 1185 height 5964
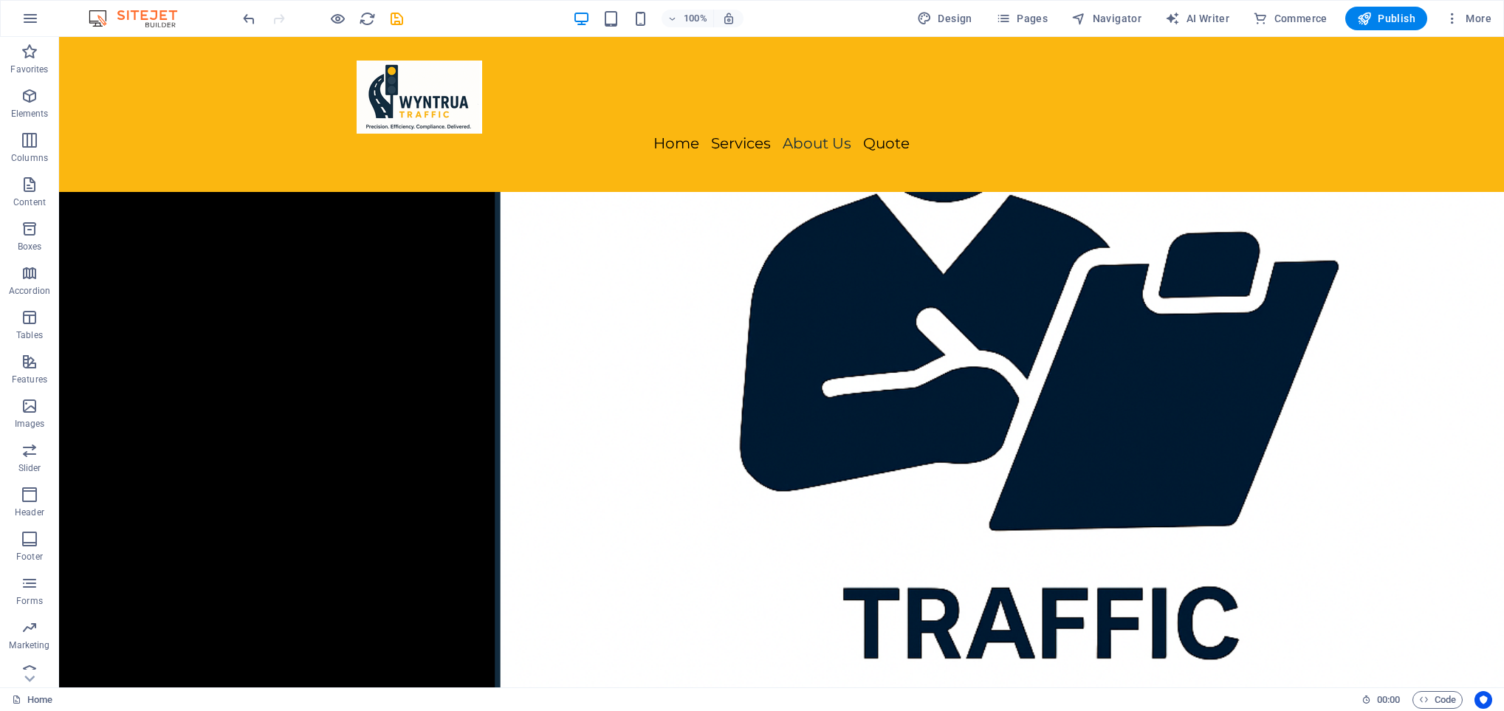
scroll to position [6208, 0]
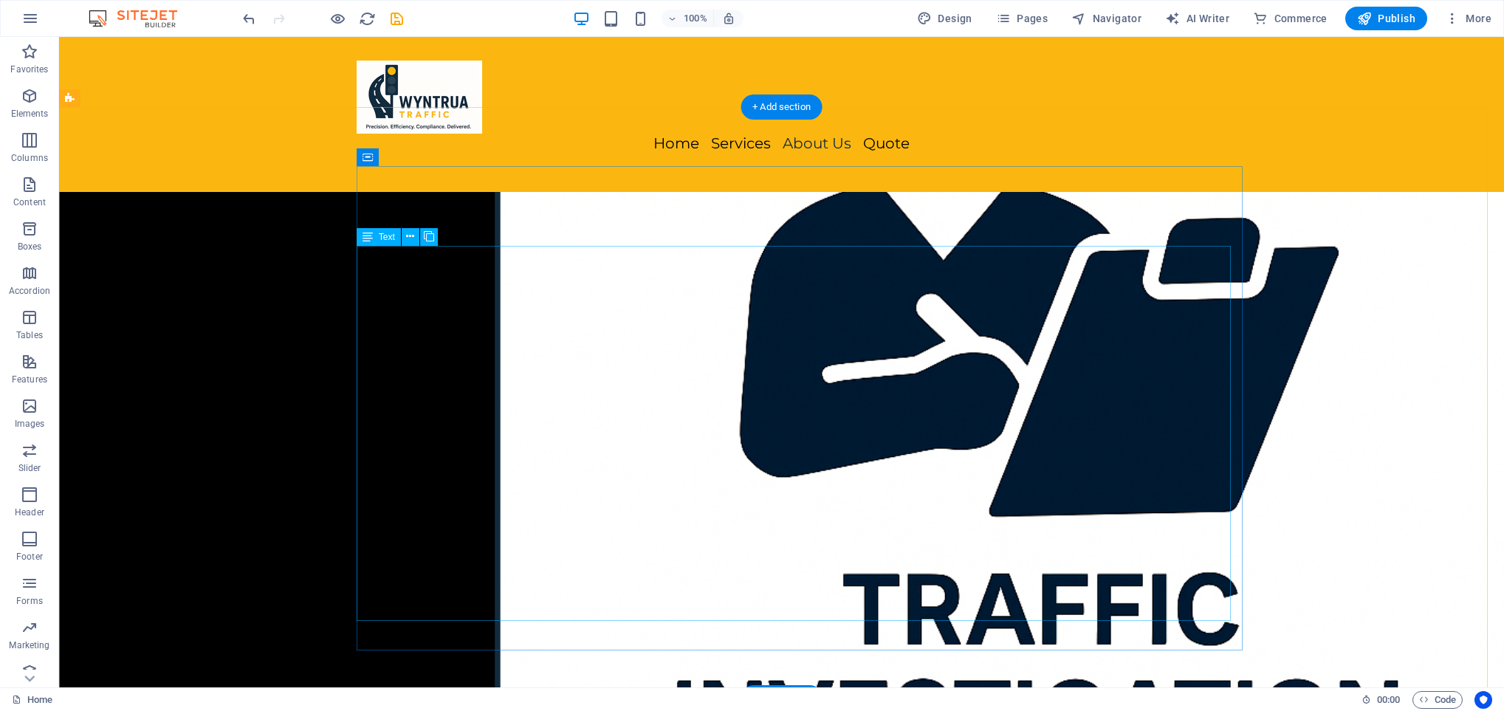
click at [412, 238] on icon at bounding box center [410, 237] width 8 height 16
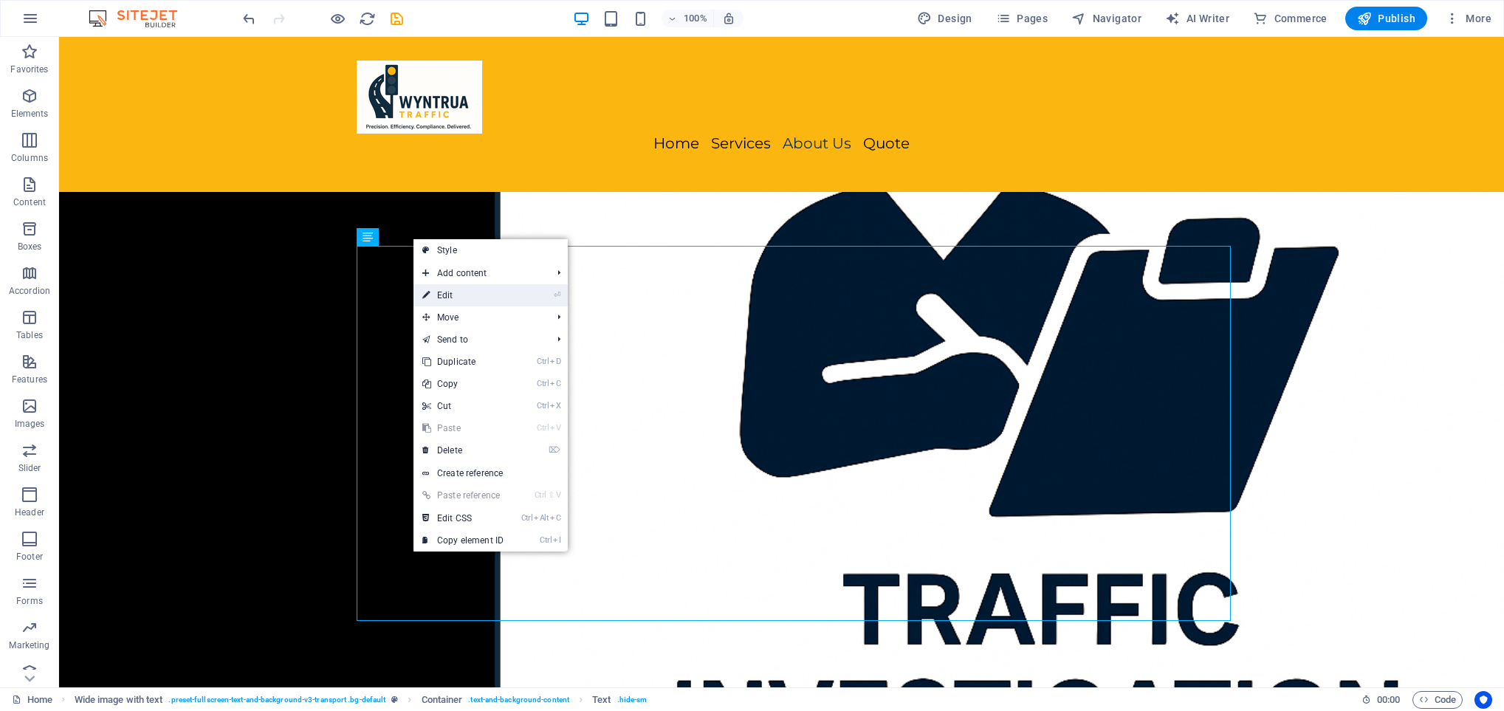
click at [452, 300] on link "⏎ Edit" at bounding box center [463, 295] width 99 height 22
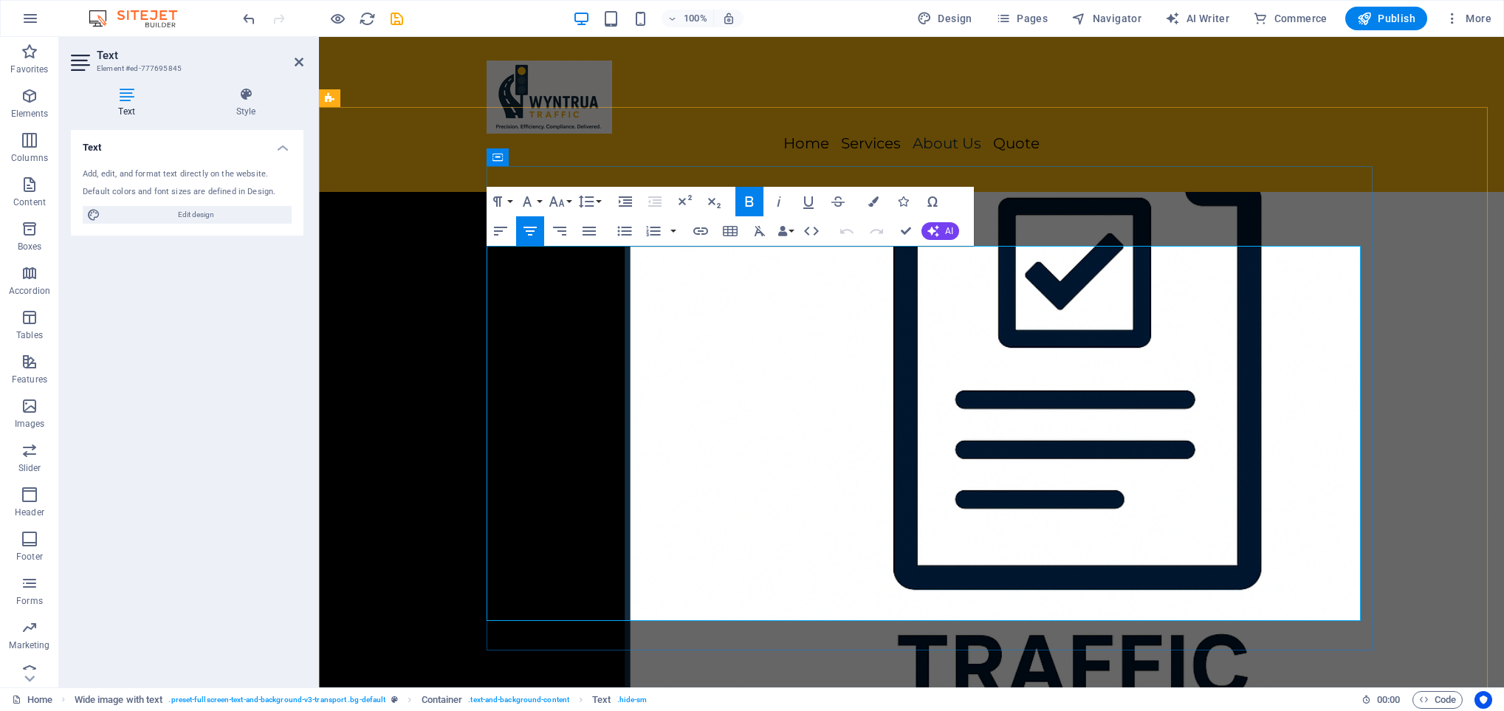
click at [565, 205] on icon "button" at bounding box center [557, 202] width 18 height 18
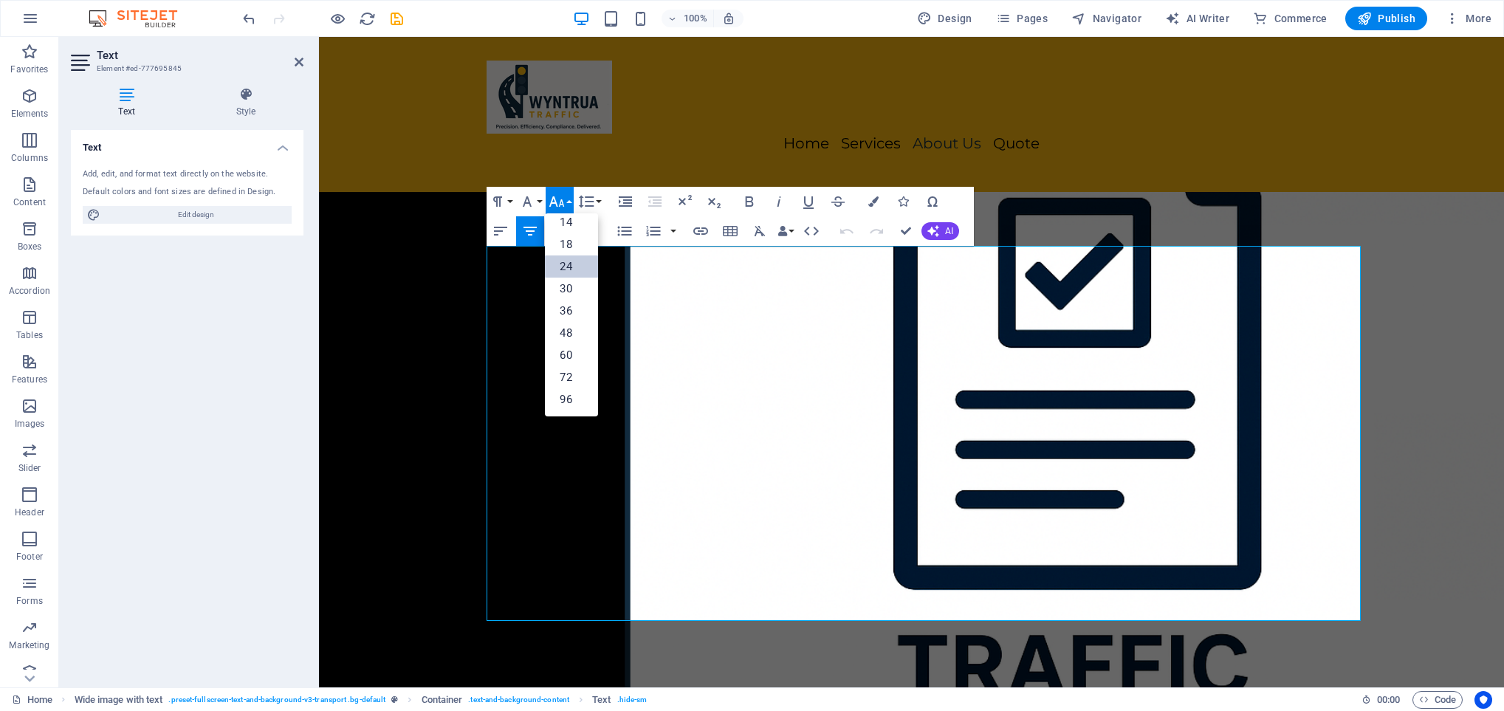
scroll to position [120, 0]
click at [566, 315] on link "36" at bounding box center [571, 311] width 53 height 22
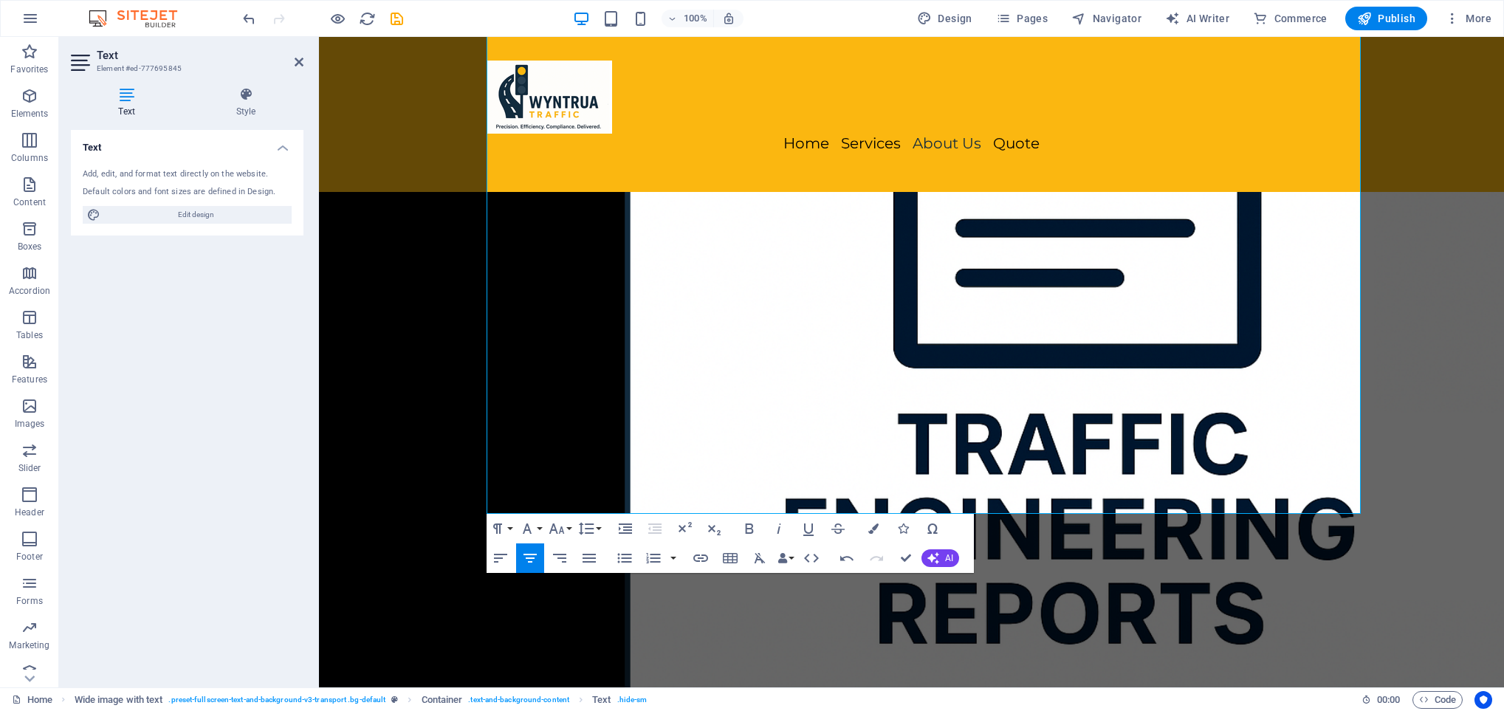
scroll to position [6443, 0]
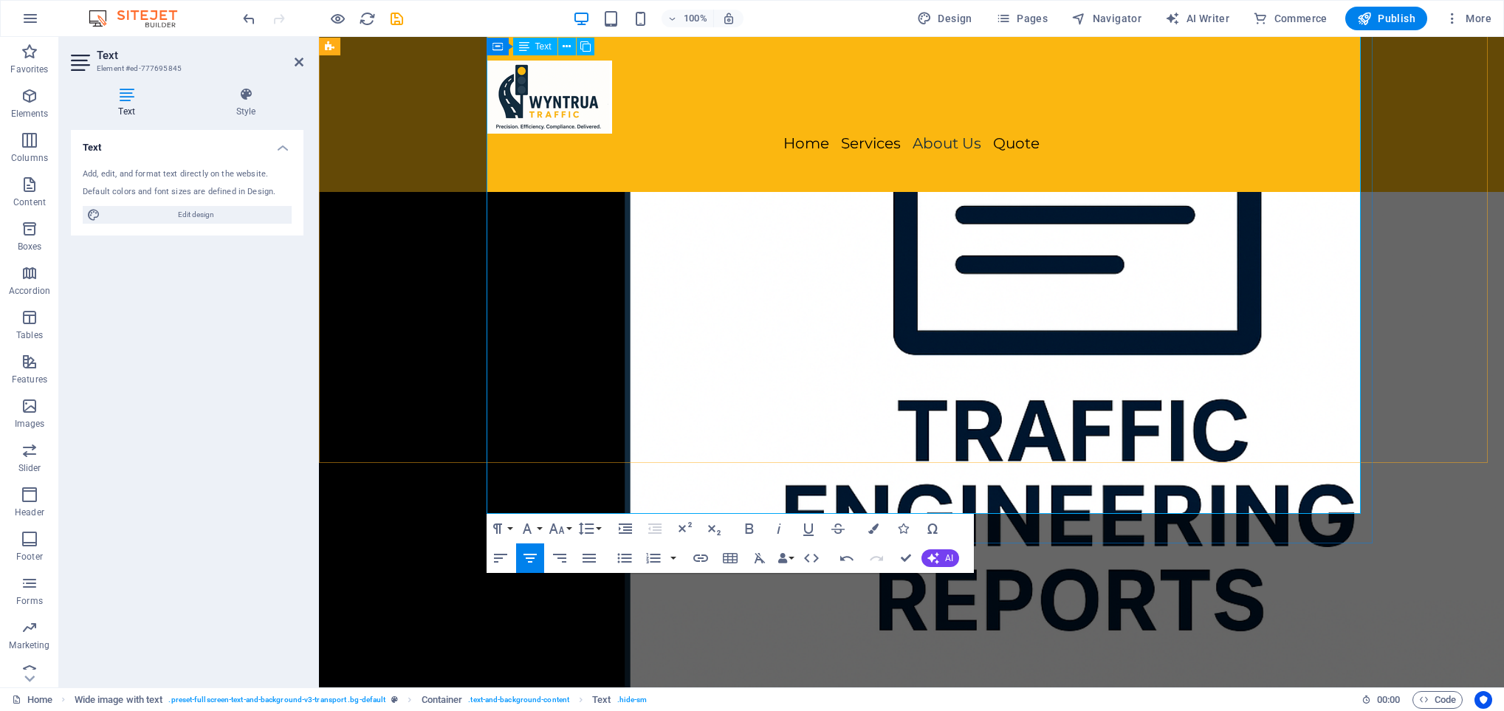
drag, startPoint x: 672, startPoint y: 527, endPoint x: 563, endPoint y: 525, distance: 108.6
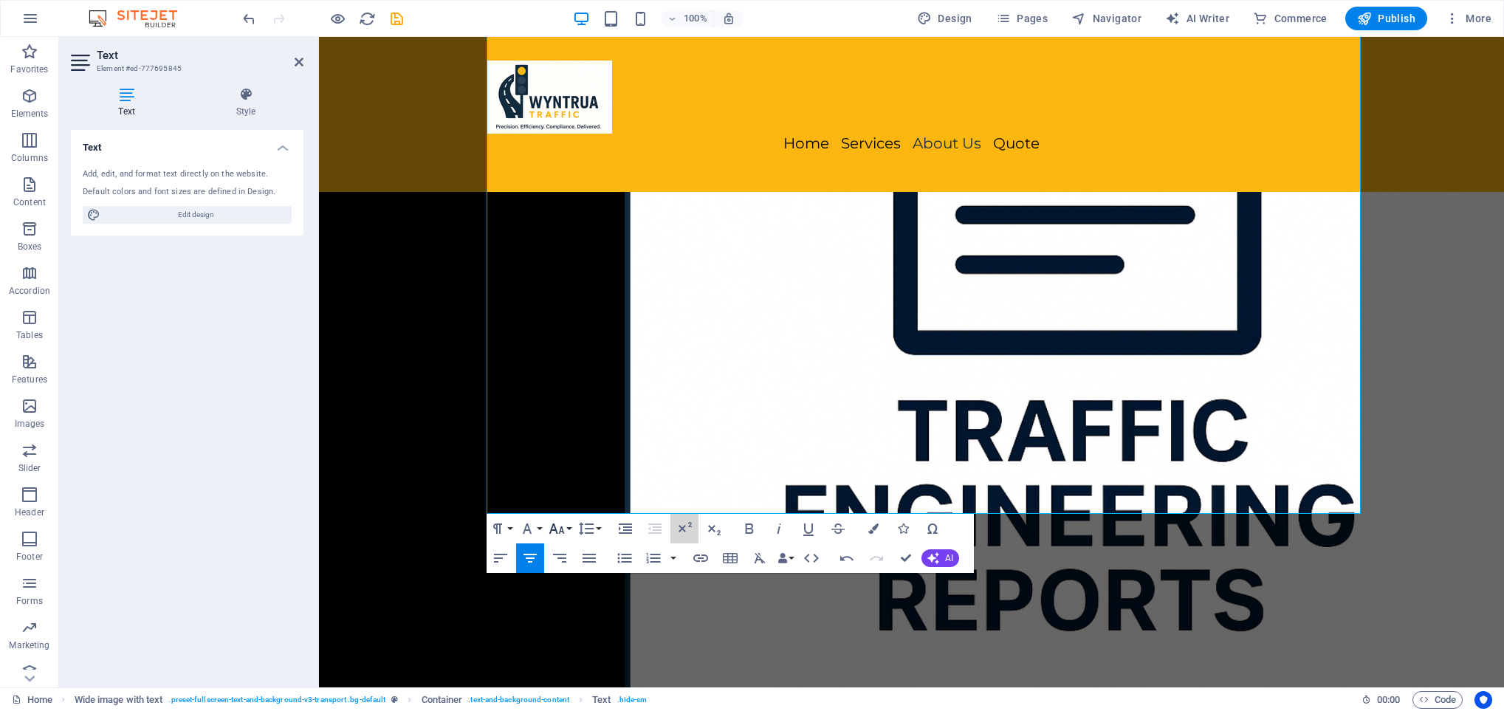
click at [563, 525] on div "Paragraph Format Normal Heading 1 Heading 2 Heading 3 Heading 4 Heading 5 Headi…" at bounding box center [730, 543] width 487 height 59
click at [563, 525] on icon "button" at bounding box center [557, 529] width 18 height 18
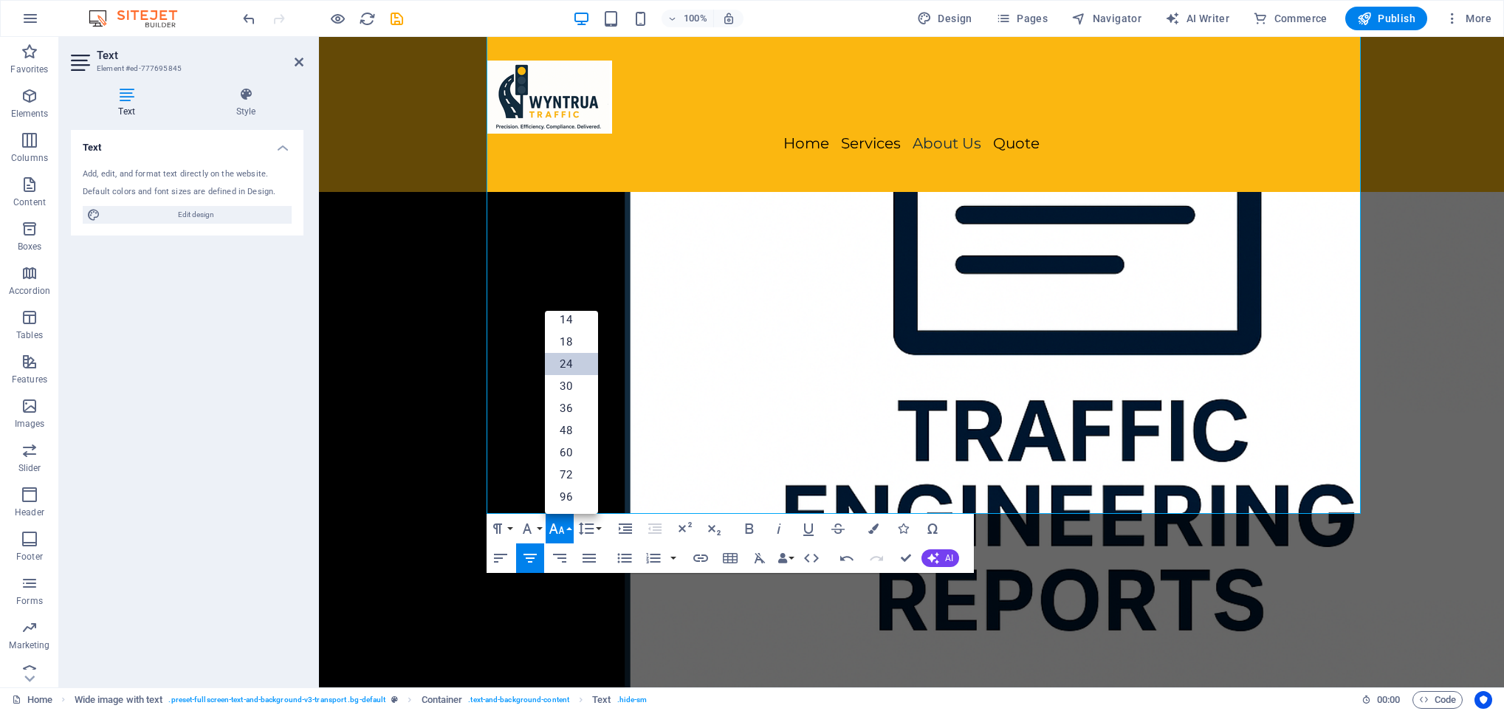
scroll to position [120, 0]
click at [567, 402] on link "36" at bounding box center [571, 408] width 53 height 22
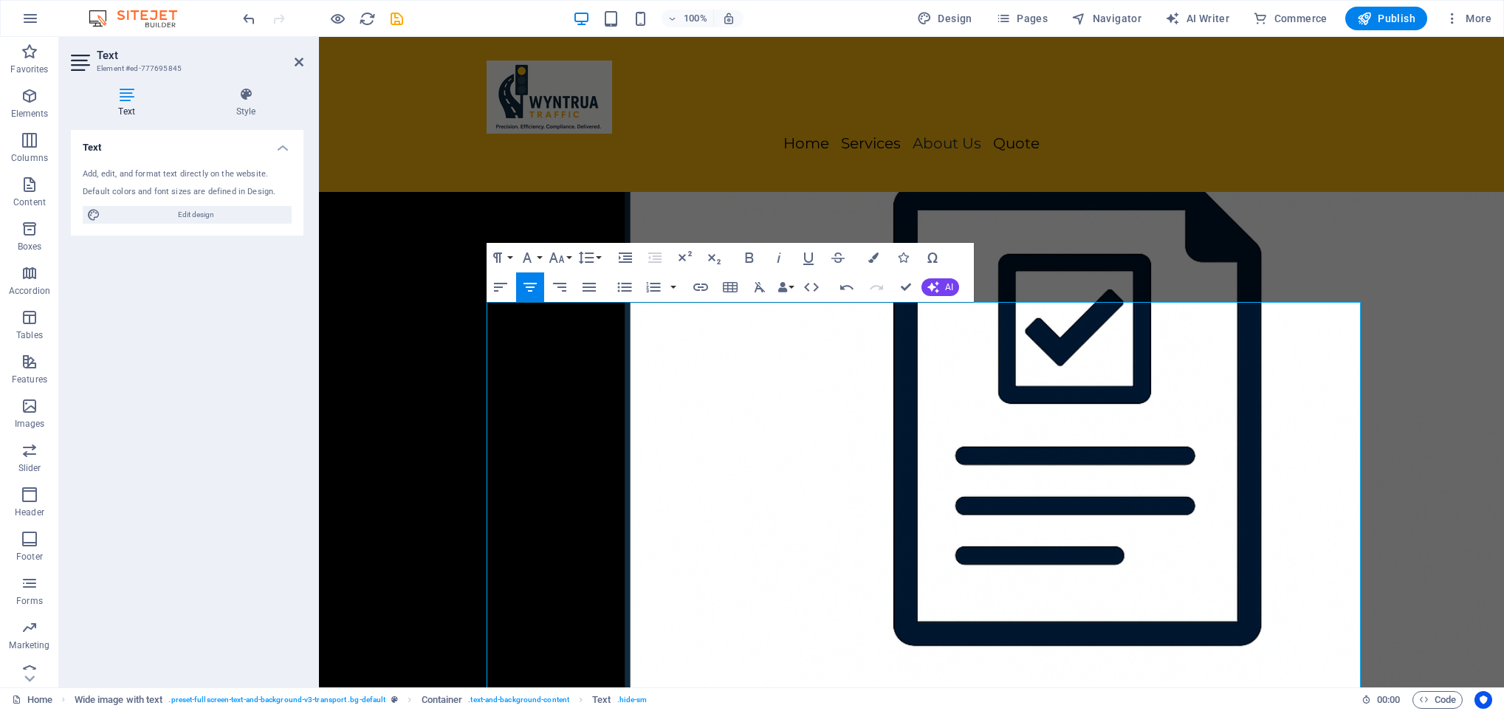
scroll to position [6049, 0]
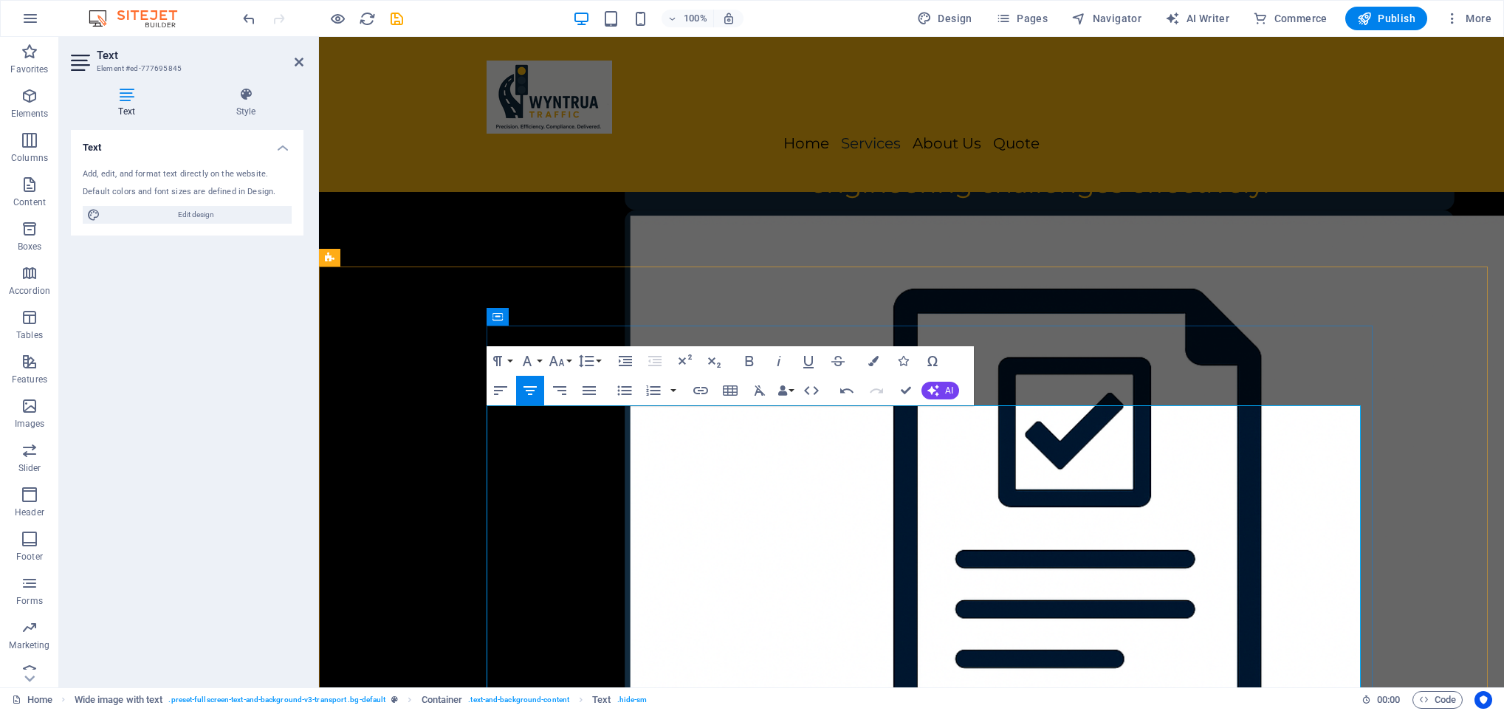
click at [567, 363] on button "Font Size" at bounding box center [560, 361] width 28 height 30
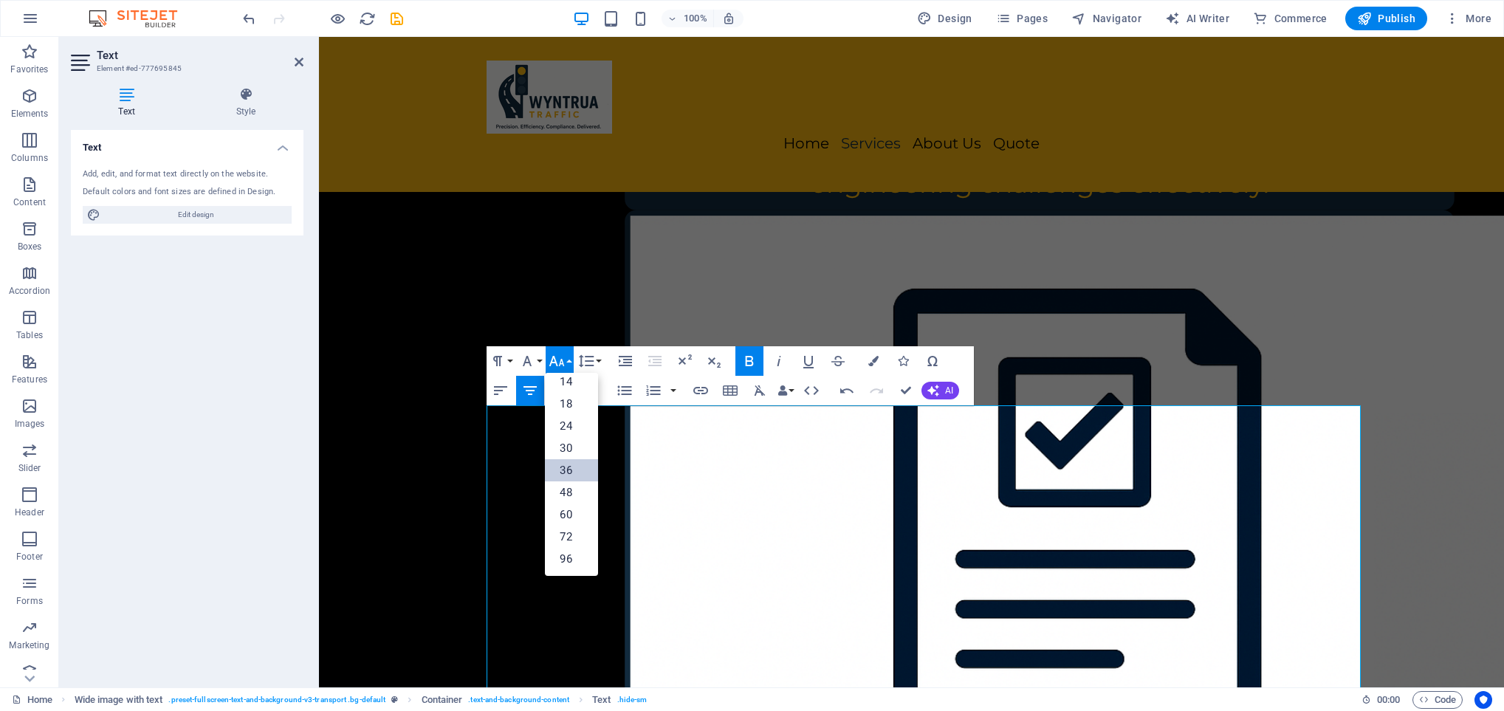
scroll to position [120, 0]
click at [578, 488] on link "48" at bounding box center [571, 492] width 53 height 22
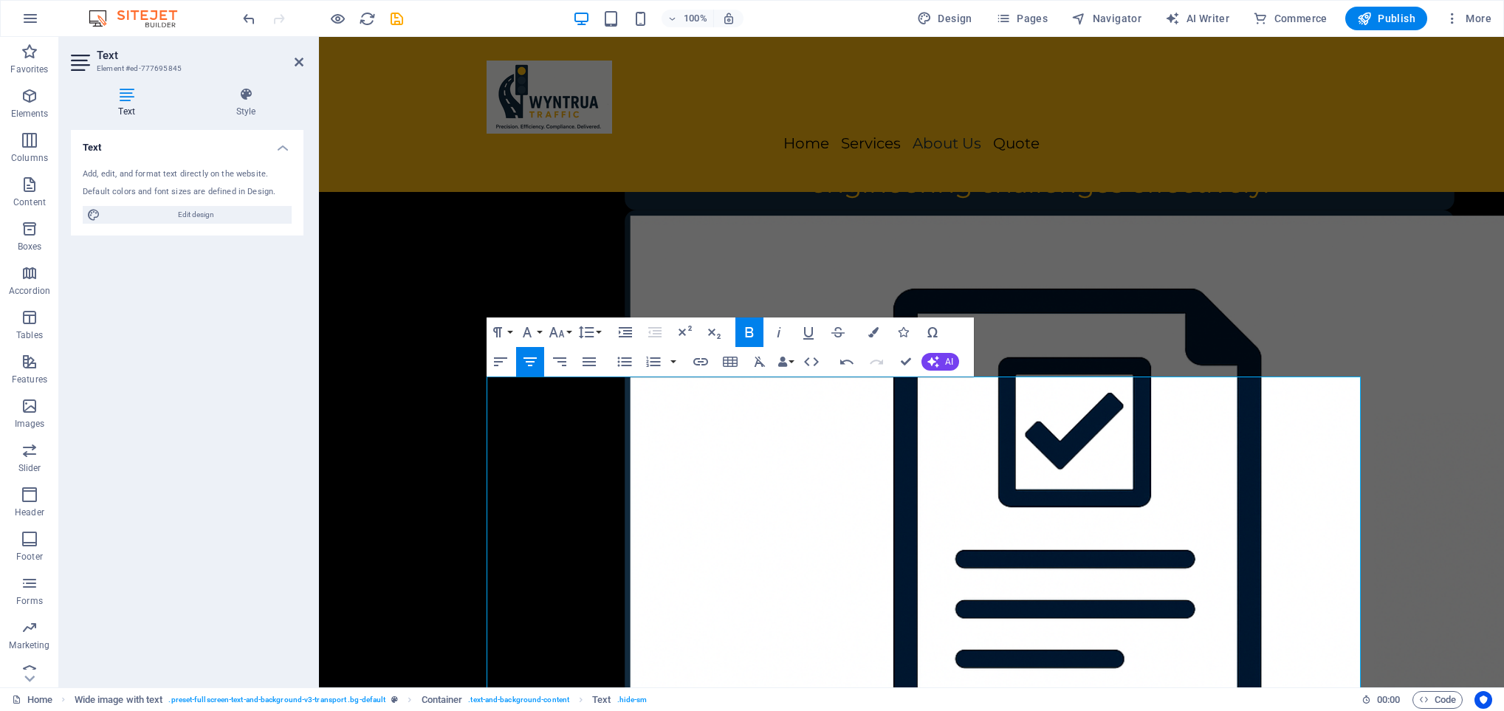
scroll to position [6078, 0]
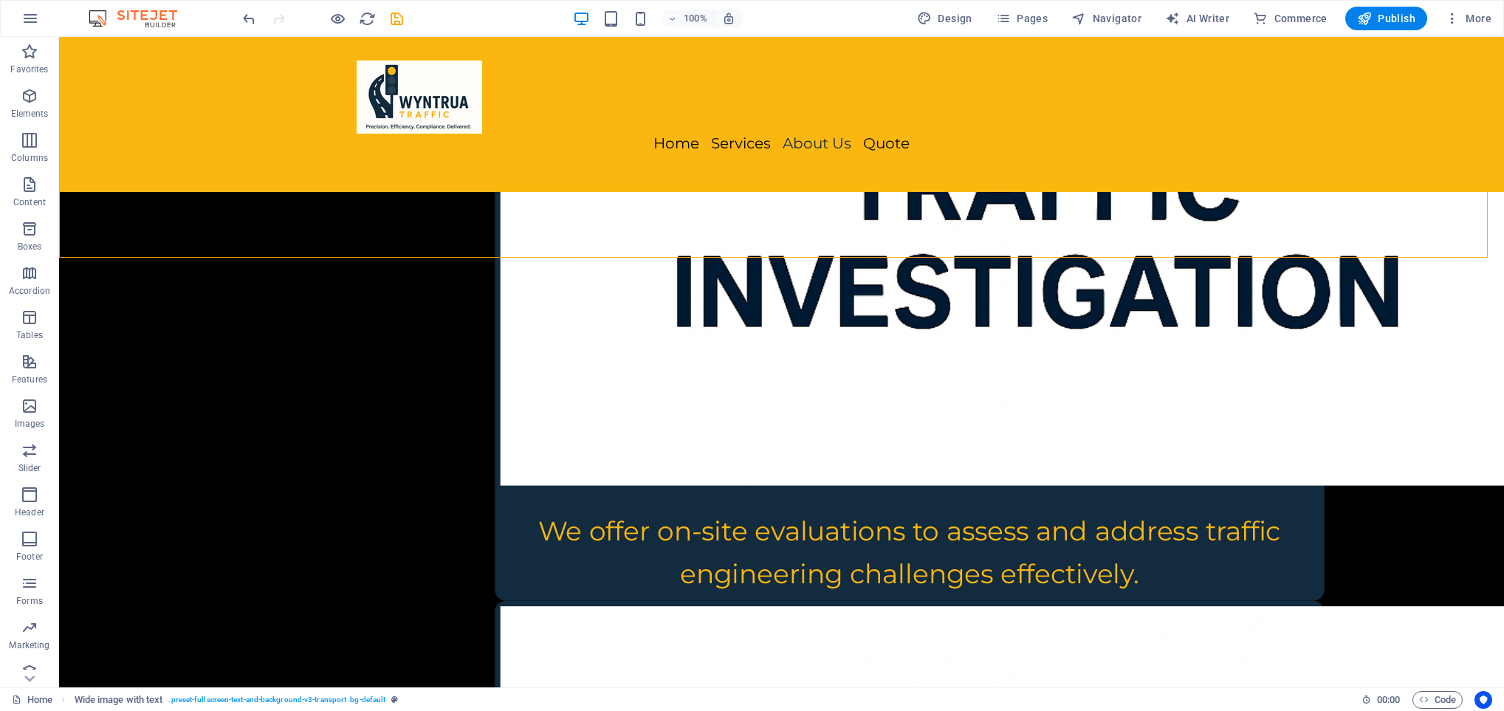
scroll to position [6677, 0]
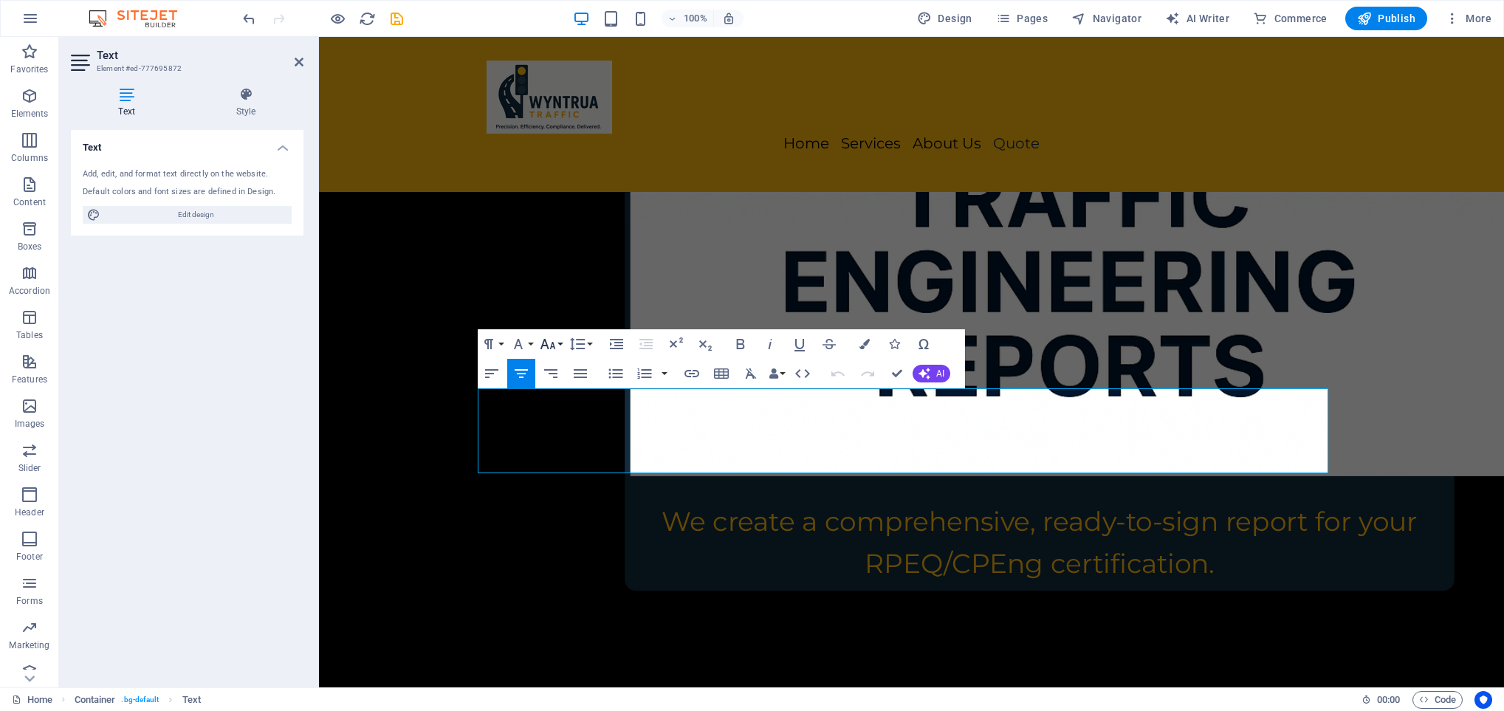
click at [559, 342] on button "Font Size" at bounding box center [551, 344] width 28 height 30
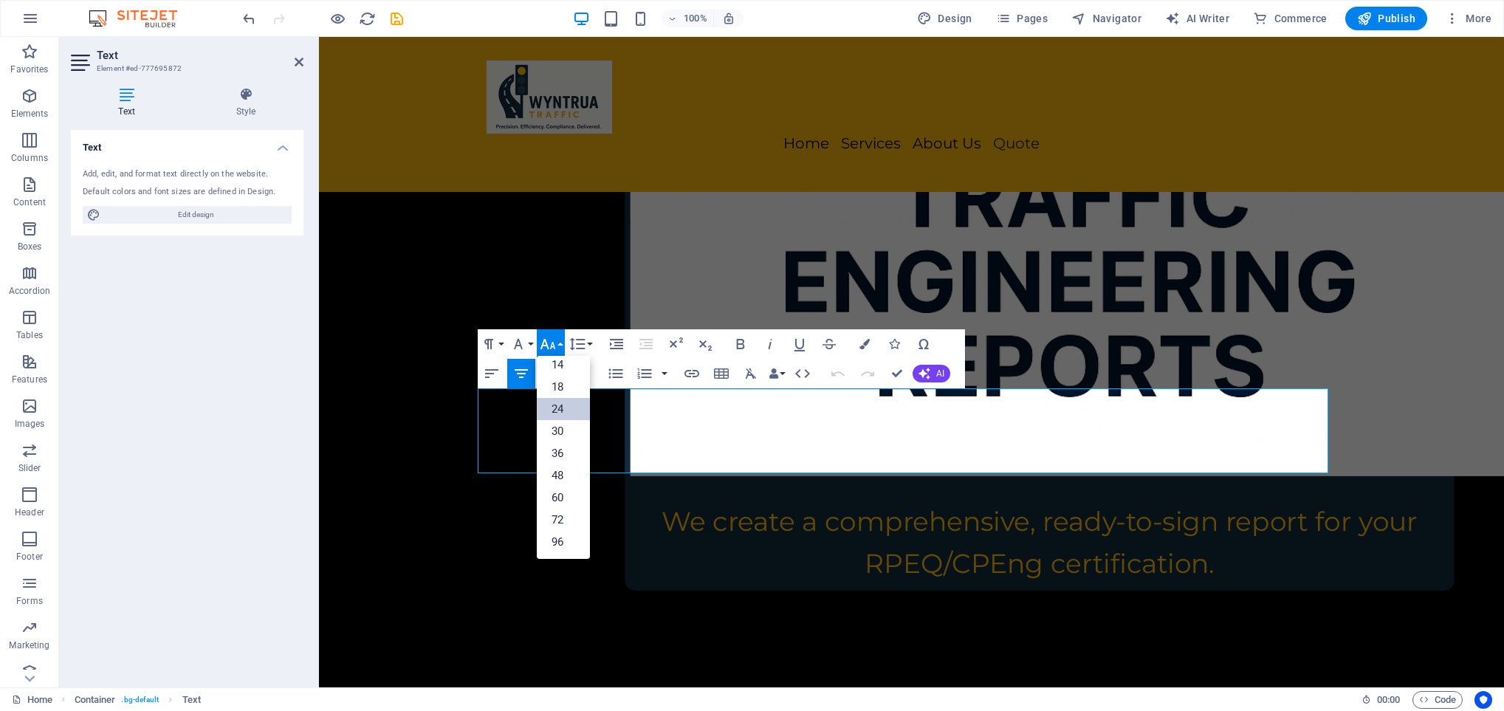
scroll to position [120, 0]
click at [558, 457] on link "36" at bounding box center [563, 453] width 53 height 22
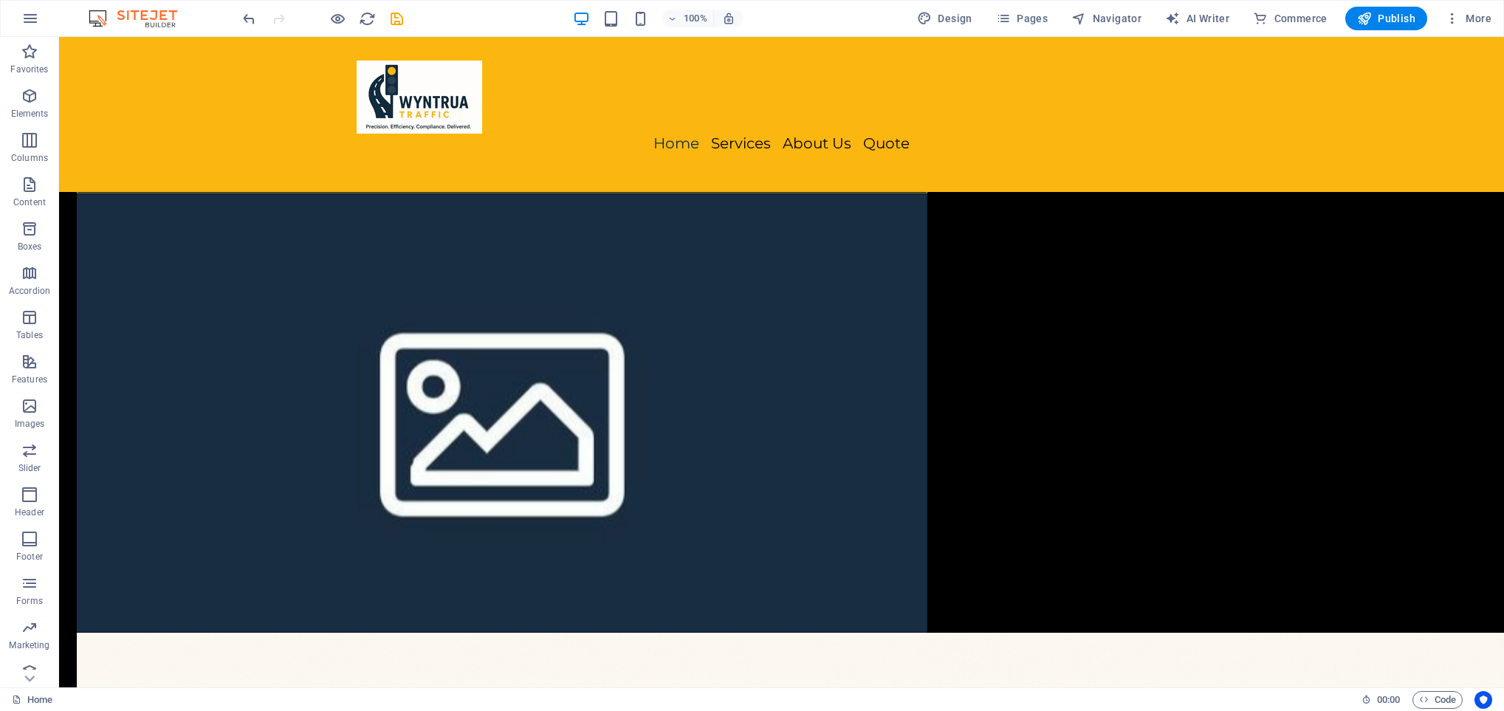
scroll to position [0, 0]
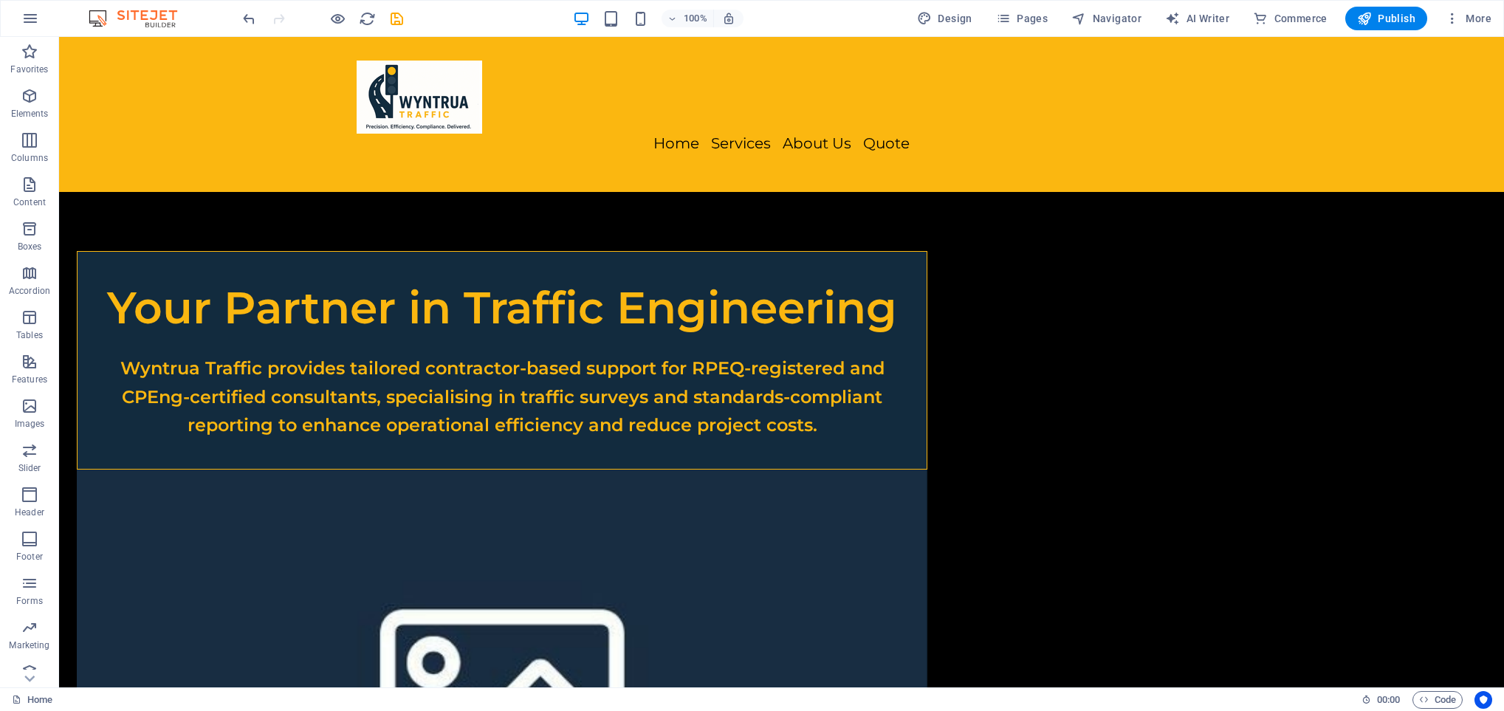
click at [346, 22] on div at bounding box center [322, 19] width 165 height 24
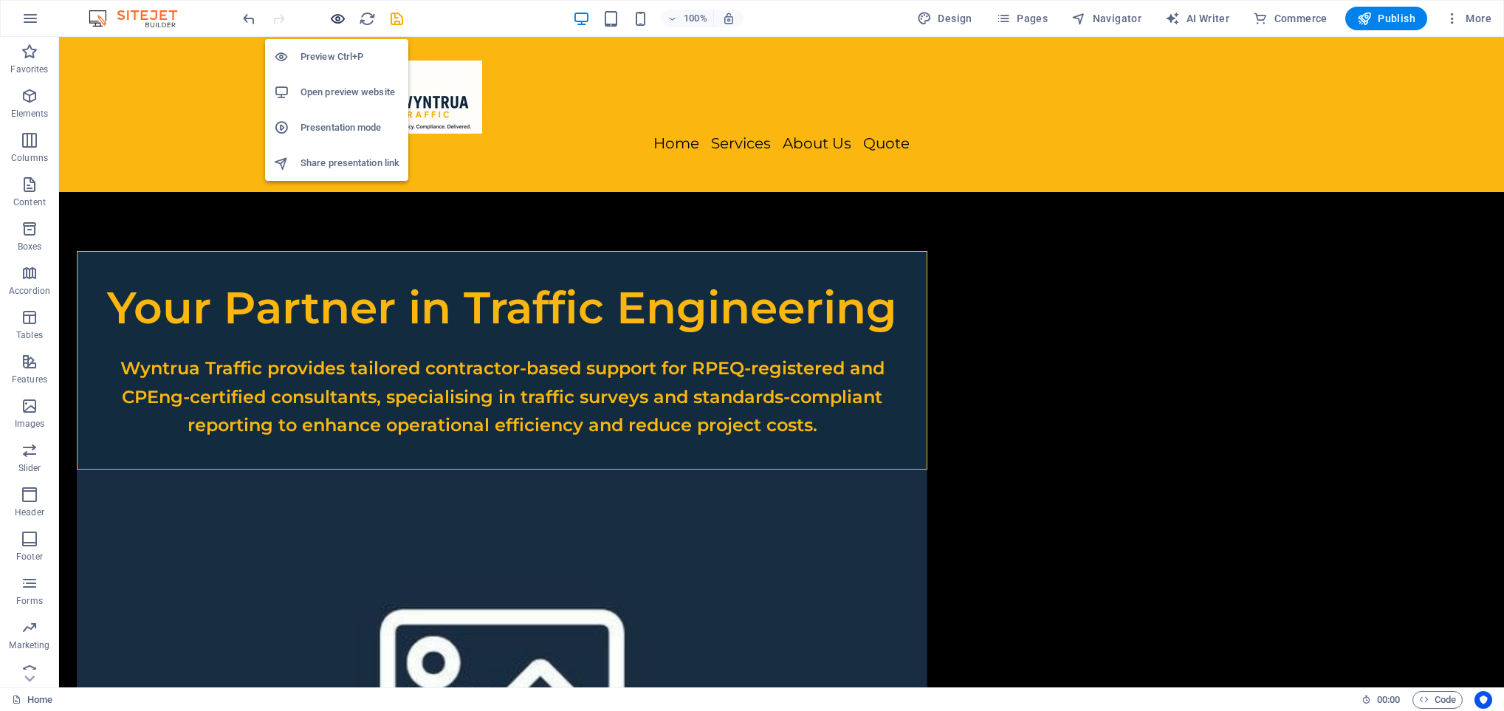
click at [341, 18] on icon "button" at bounding box center [337, 18] width 17 height 17
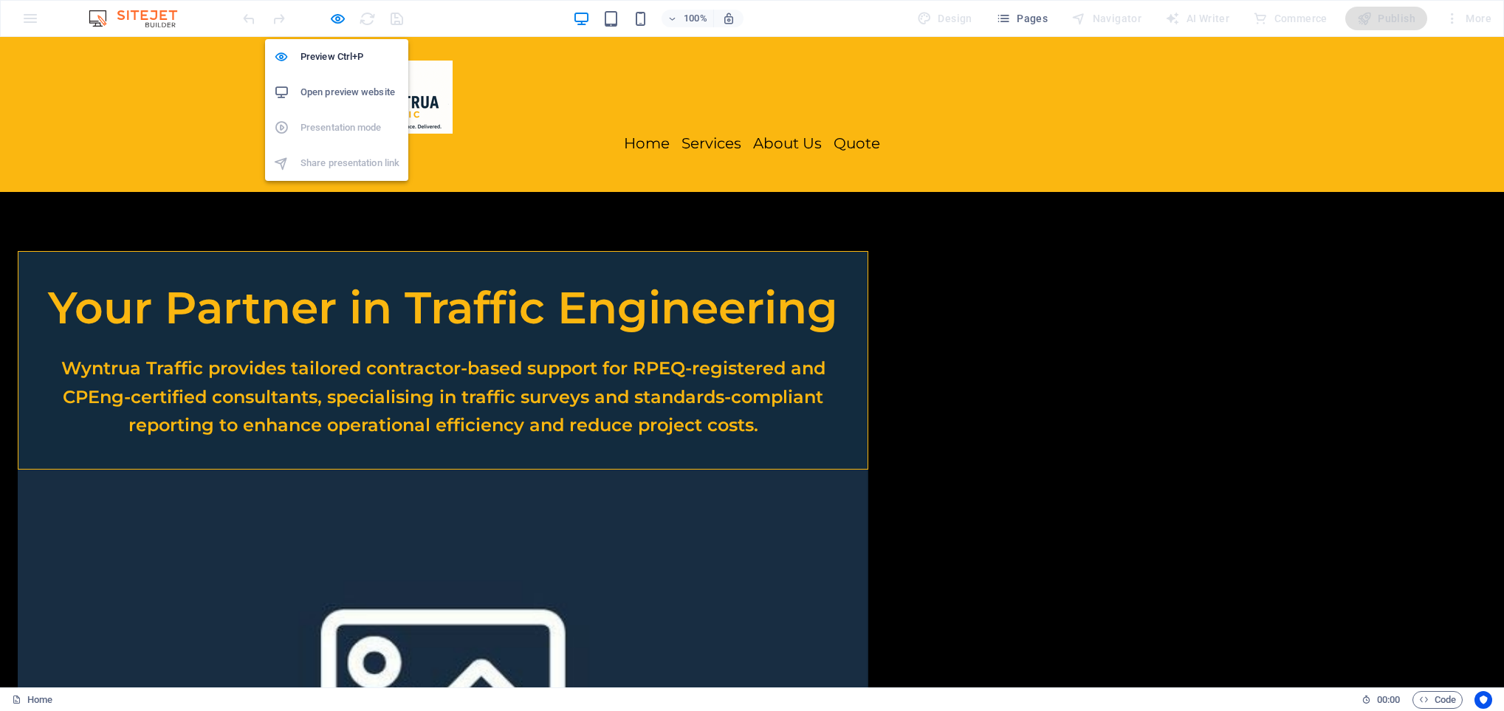
click at [344, 89] on h6 "Open preview website" at bounding box center [350, 92] width 99 height 18
click at [330, 11] on icon "button" at bounding box center [337, 18] width 17 height 17
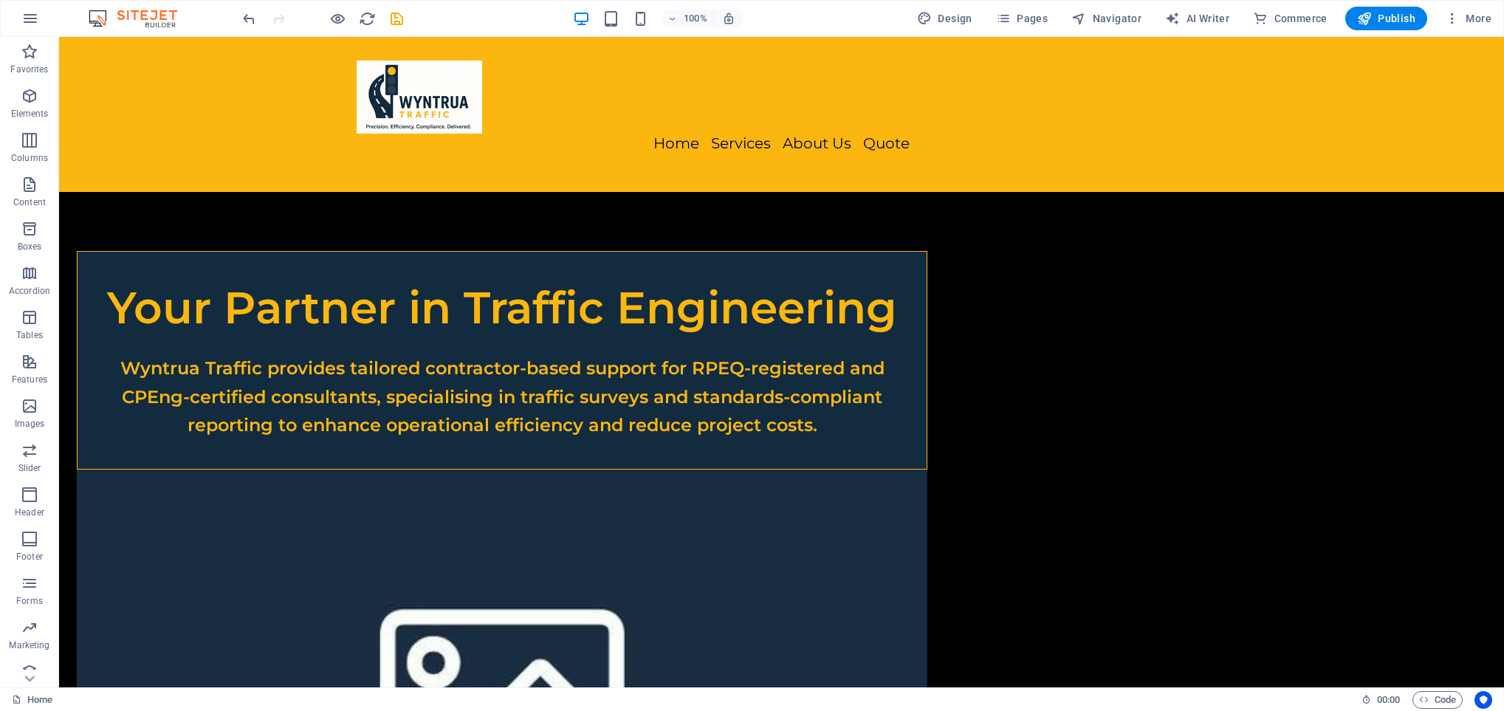
click at [411, 18] on div "100% Design Pages Navigator AI Writer Commerce Publish More" at bounding box center [869, 19] width 1258 height 24
click at [399, 18] on icon "save" at bounding box center [396, 18] width 17 height 17
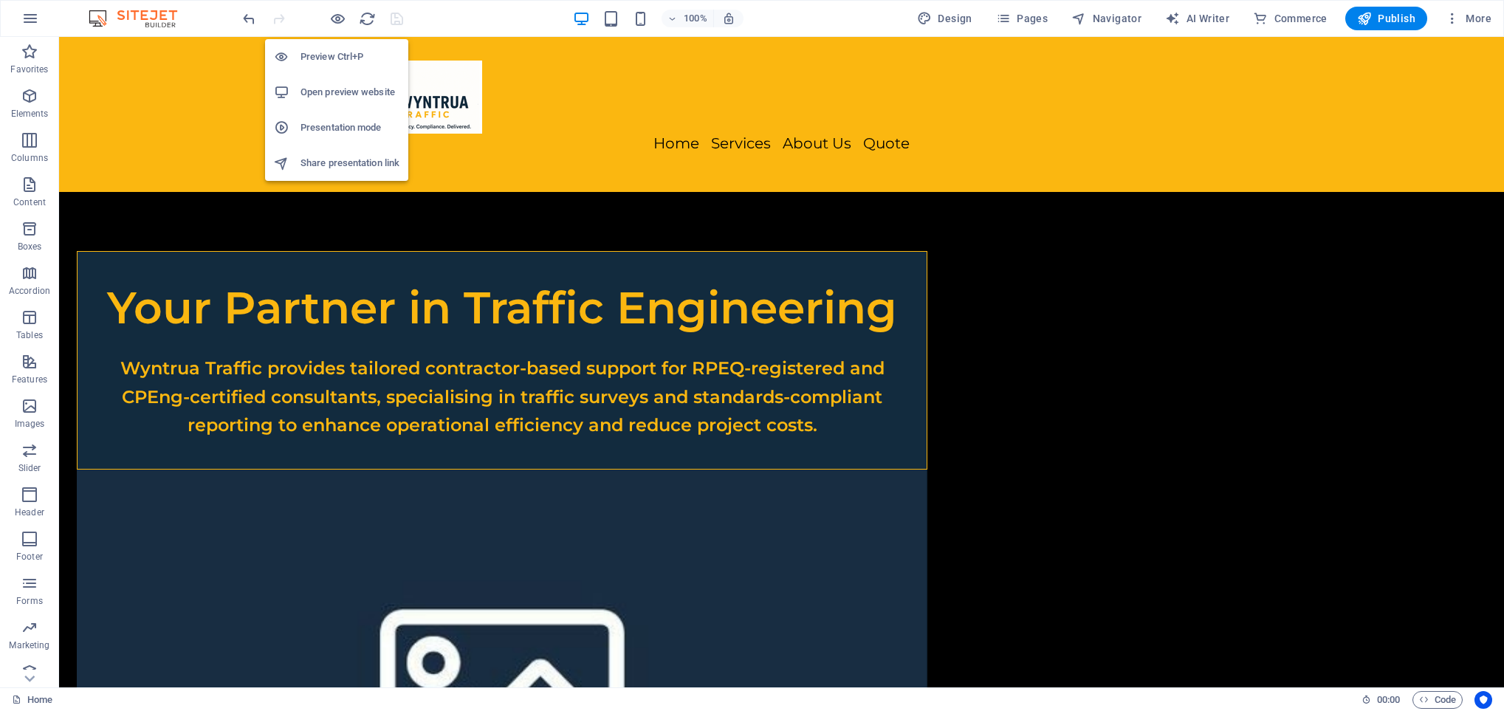
click at [332, 85] on h6 "Open preview website" at bounding box center [350, 92] width 99 height 18
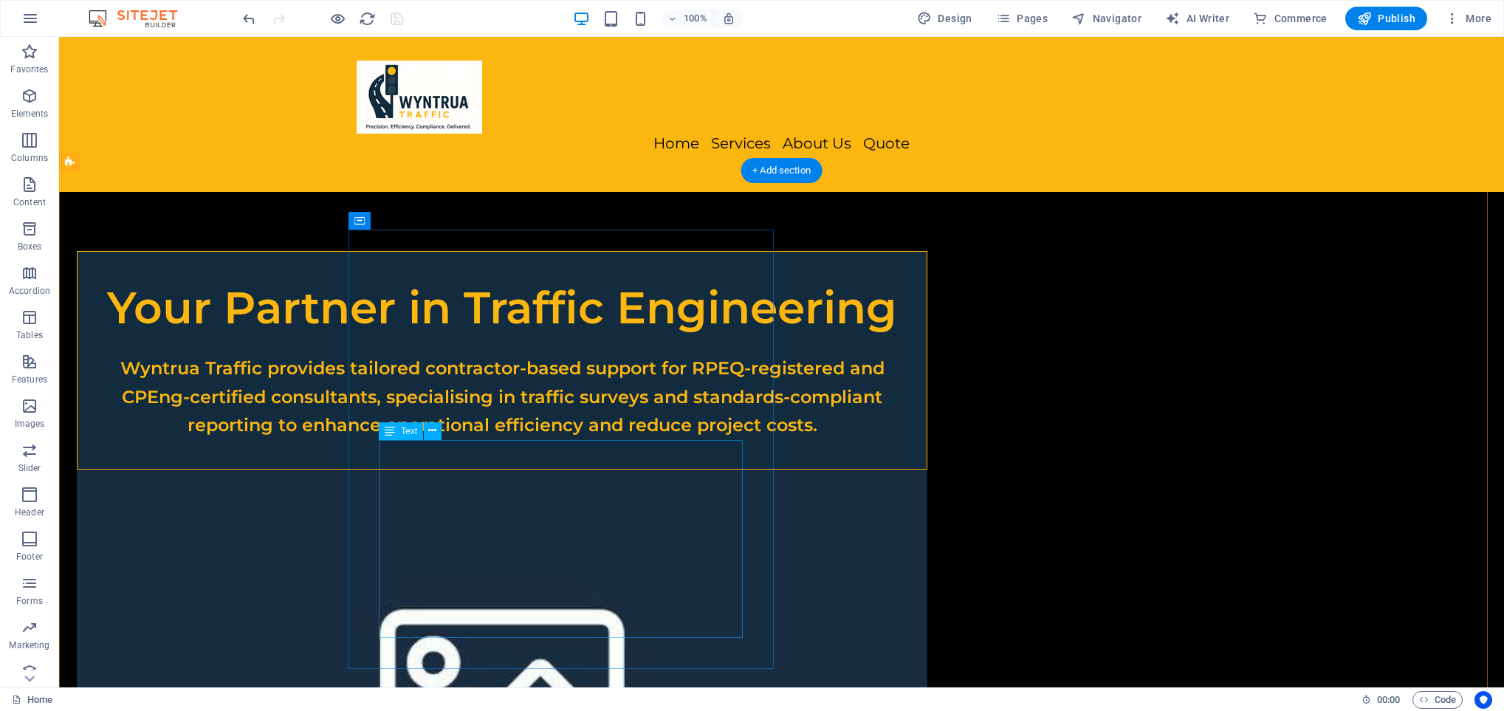
click at [616, 439] on div "Wyntrua Traffic provides tailored contractor-based support for RPEQ-registered …" at bounding box center [502, 396] width 790 height 85
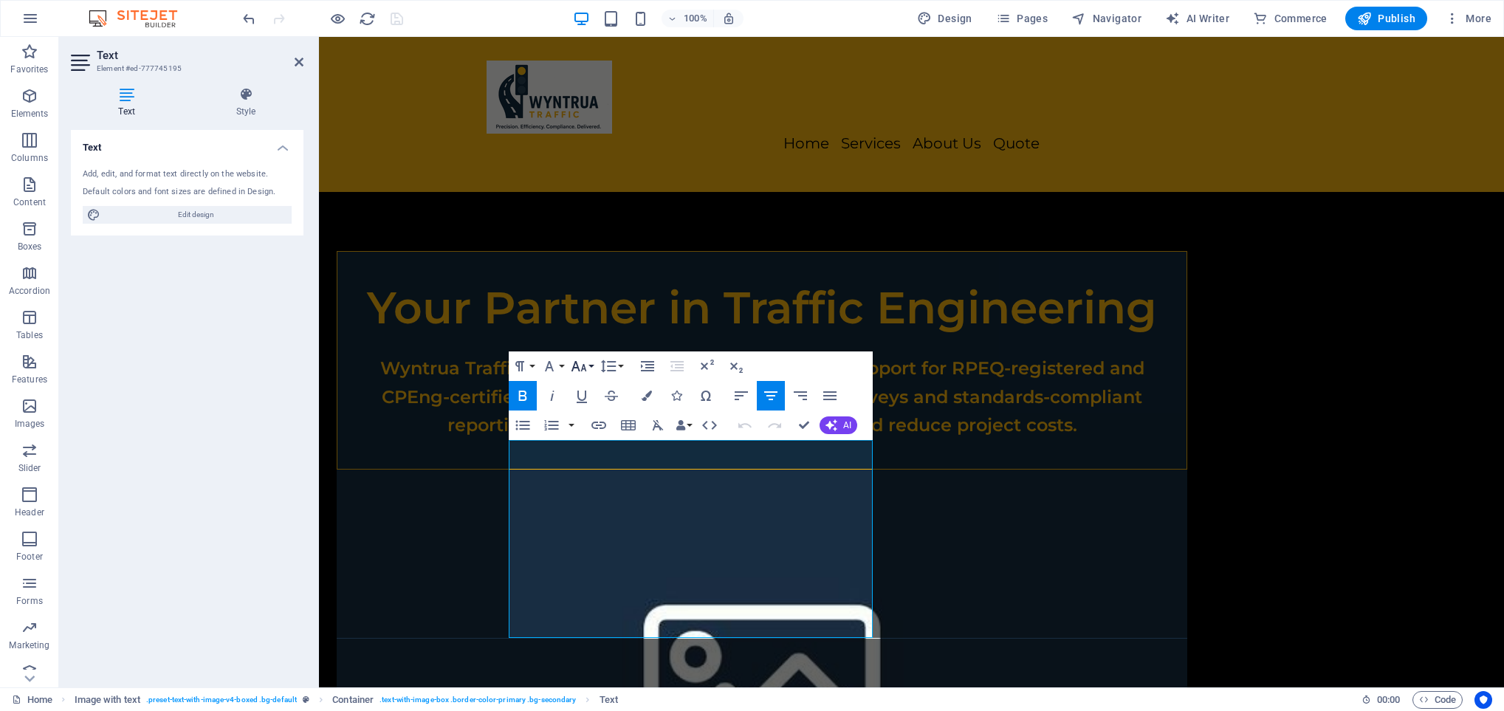
click at [592, 366] on button "Font Size" at bounding box center [582, 367] width 28 height 30
click at [589, 474] on link "36" at bounding box center [594, 476] width 53 height 22
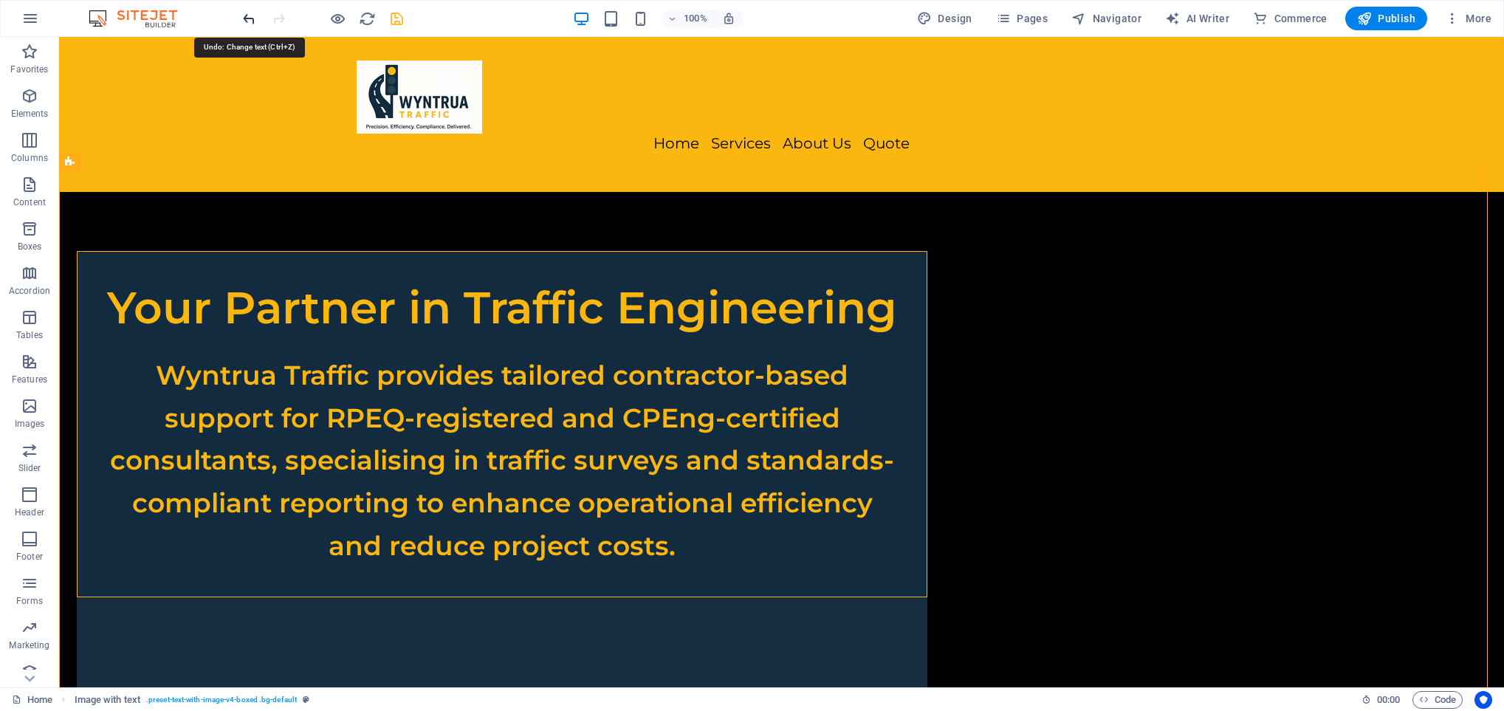
click at [248, 11] on icon "undo" at bounding box center [249, 18] width 17 height 17
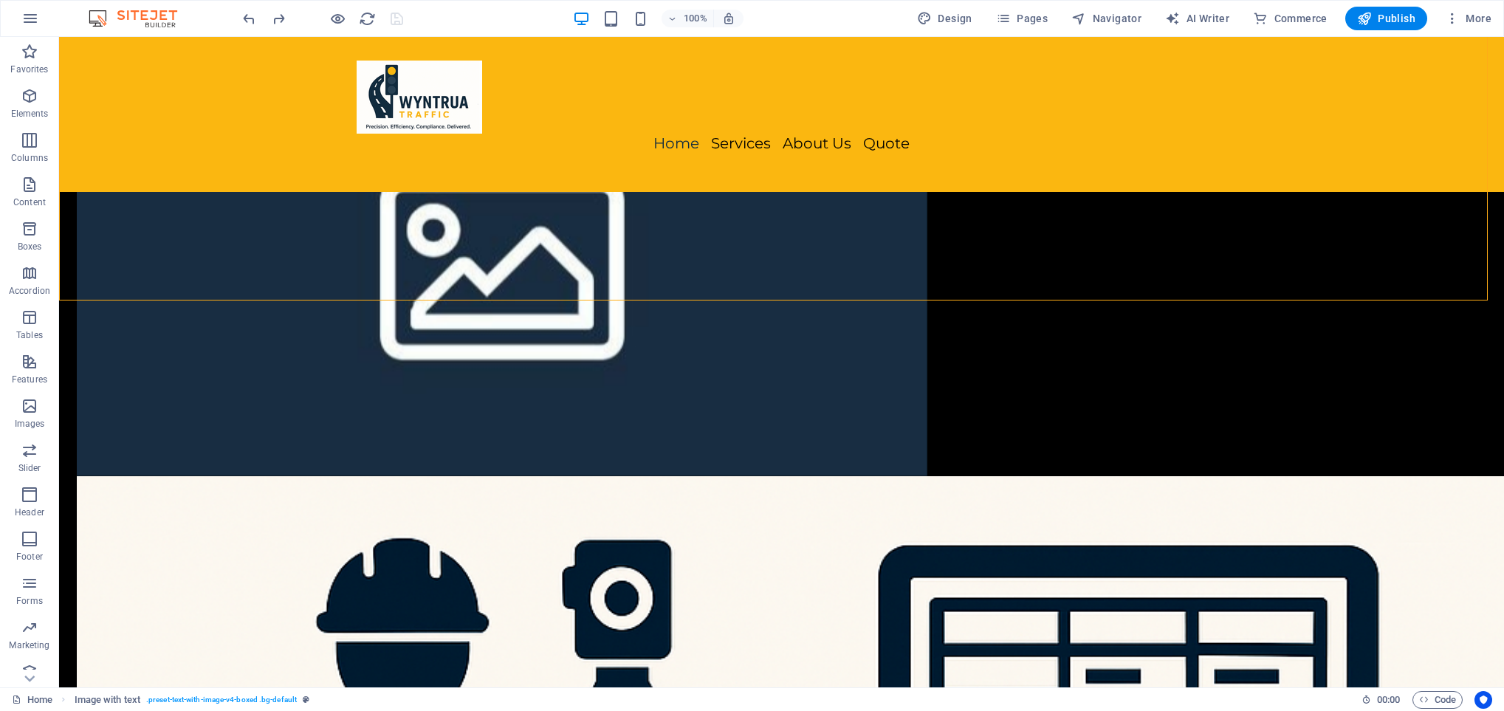
scroll to position [516, 0]
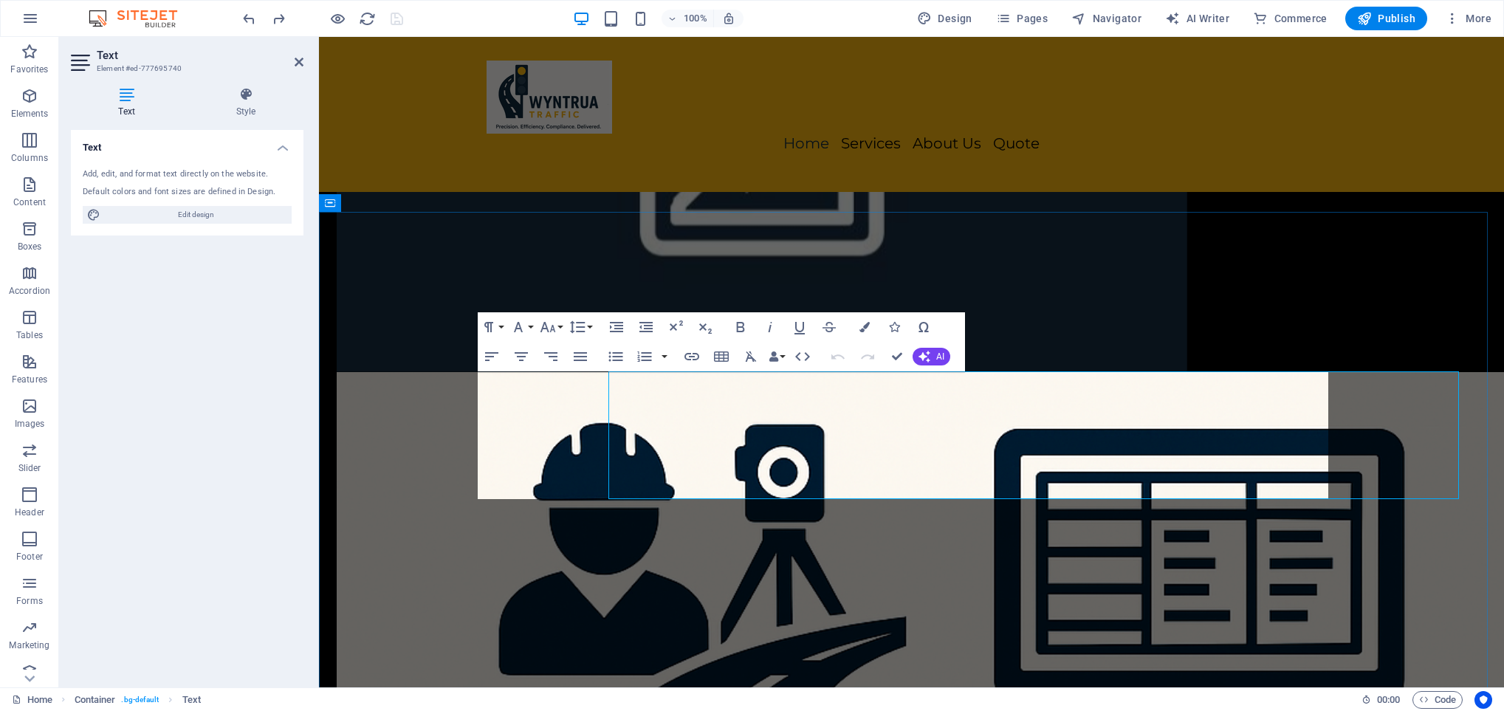
click at [558, 322] on button "Font Size" at bounding box center [551, 327] width 28 height 30
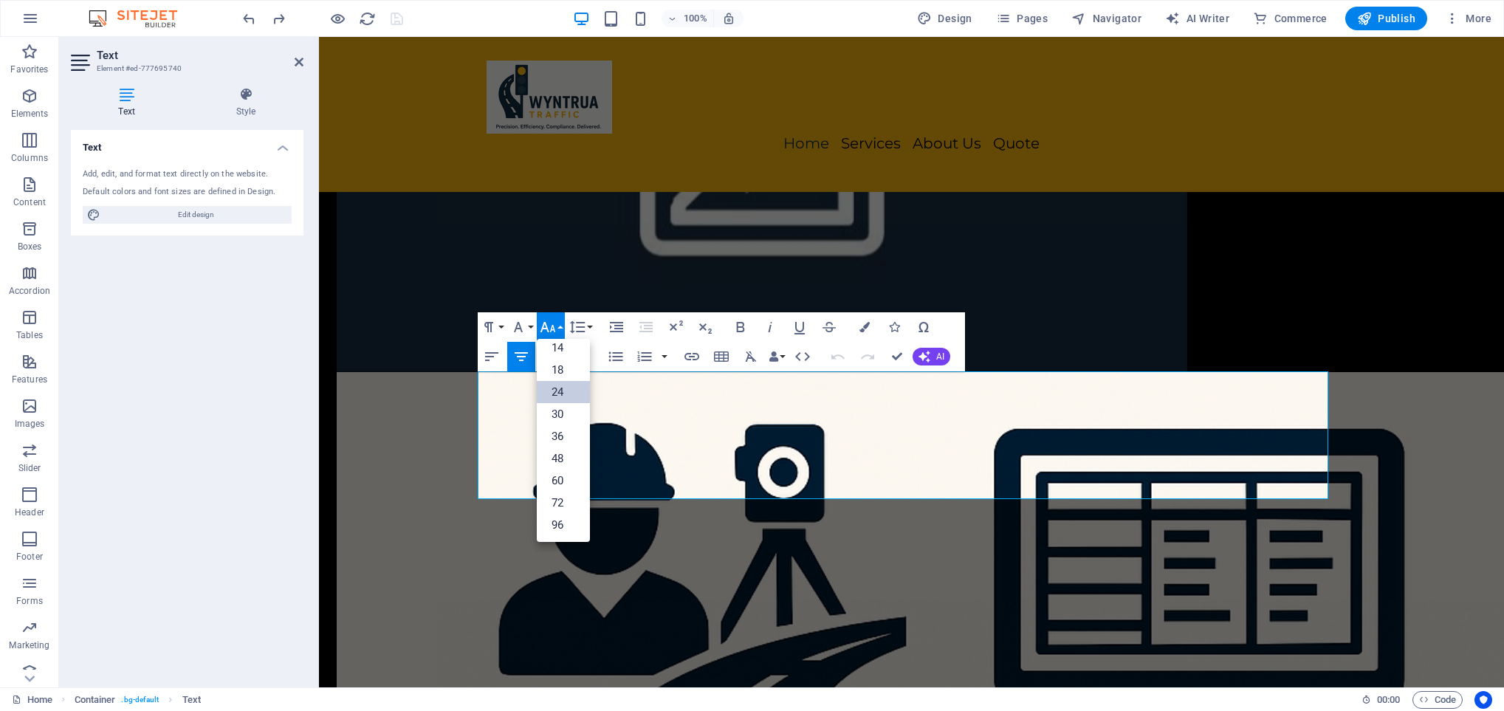
scroll to position [120, 0]
click at [563, 450] on link "48" at bounding box center [563, 459] width 53 height 22
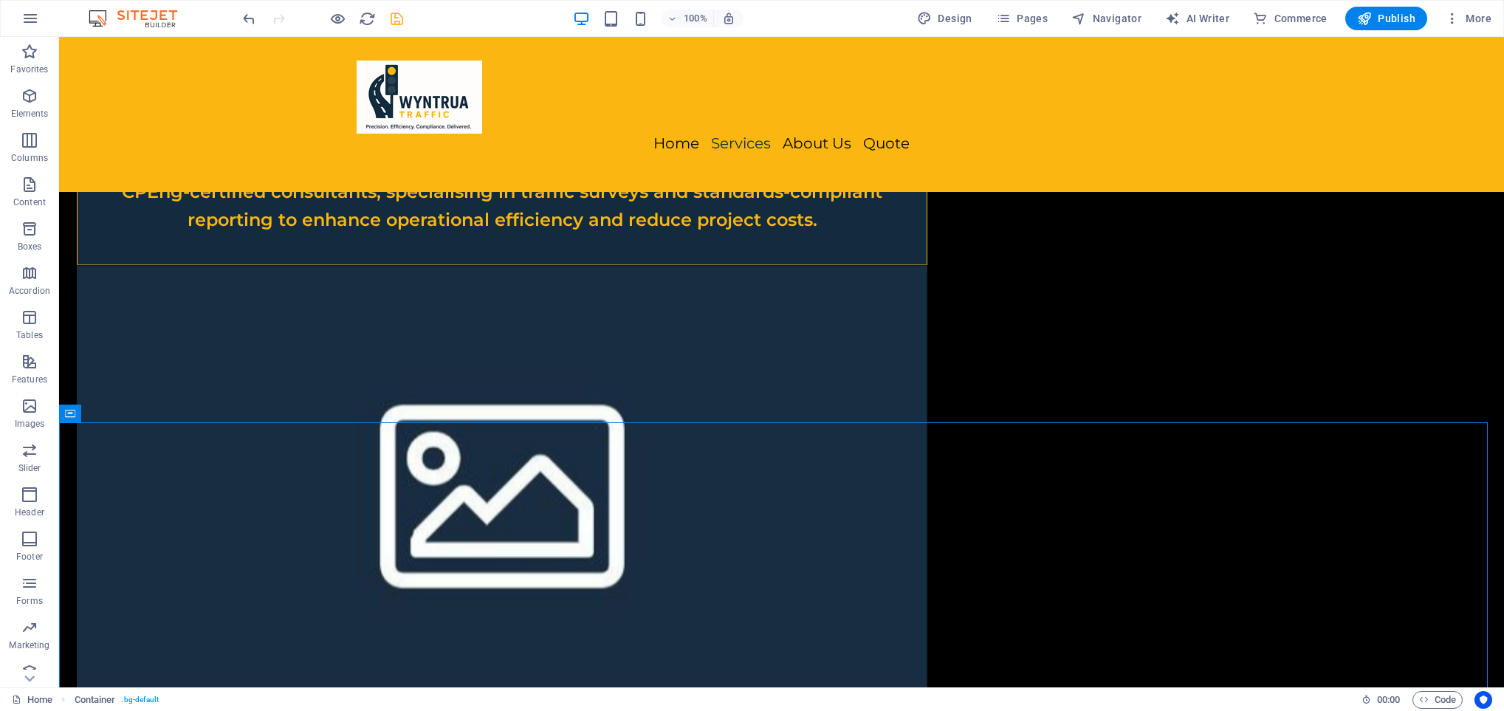
scroll to position [0, 0]
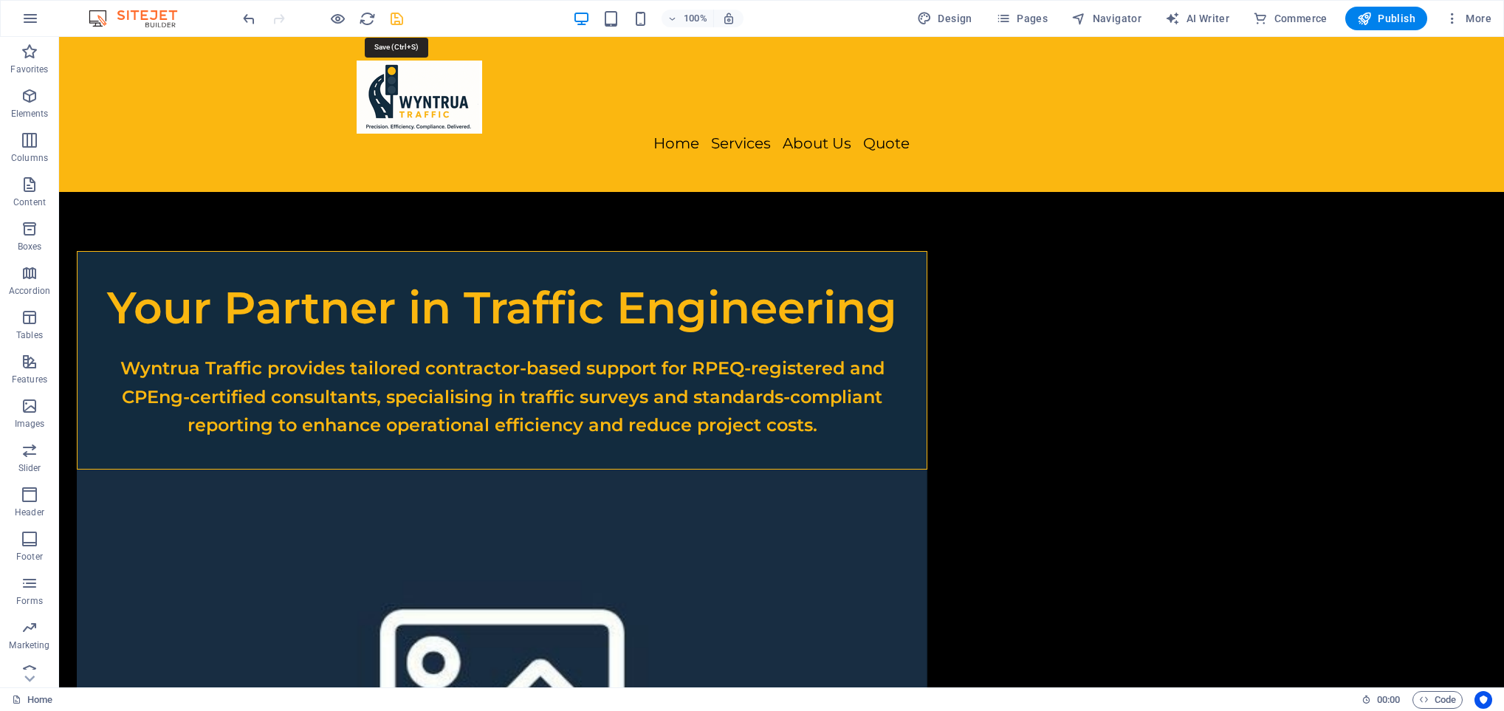
click at [390, 22] on icon "save" at bounding box center [396, 18] width 17 height 17
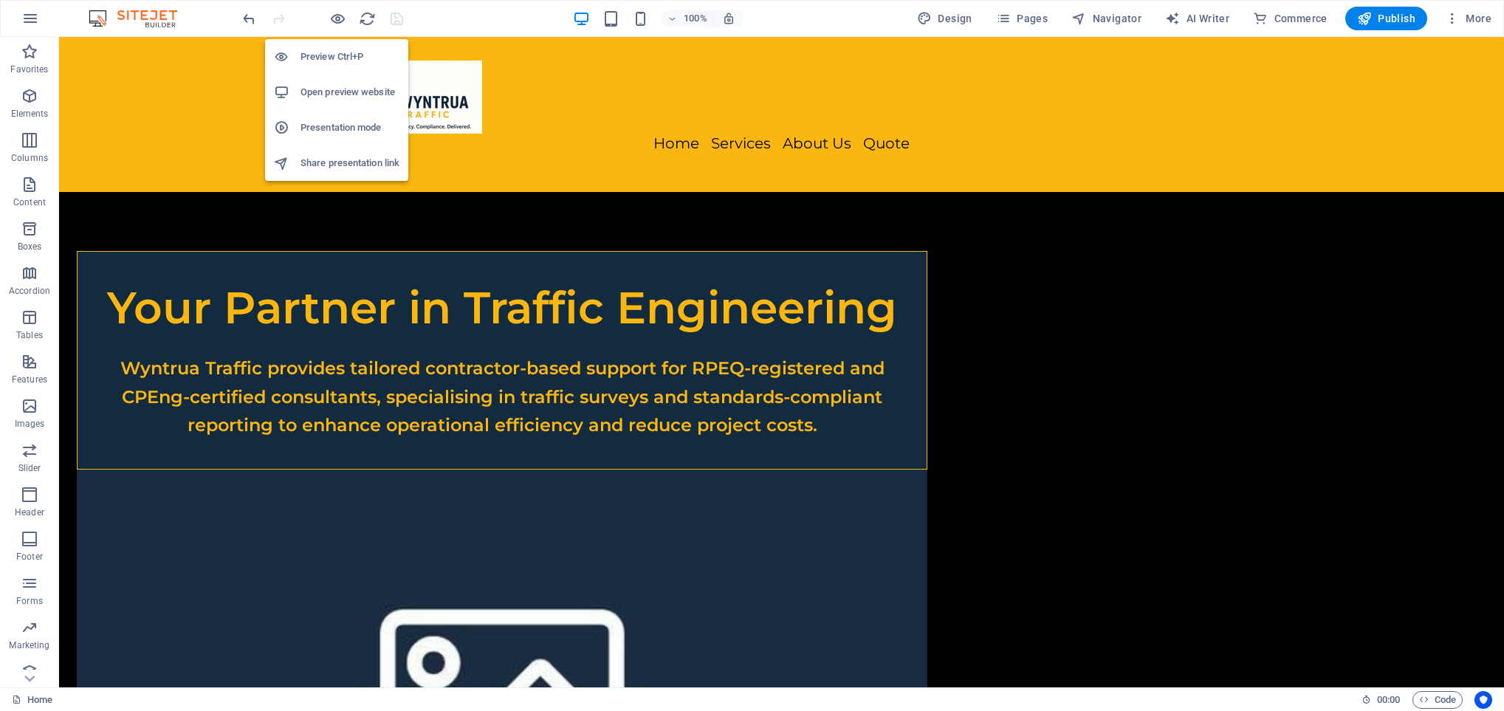
click at [344, 87] on h6 "Open preview website" at bounding box center [350, 92] width 99 height 18
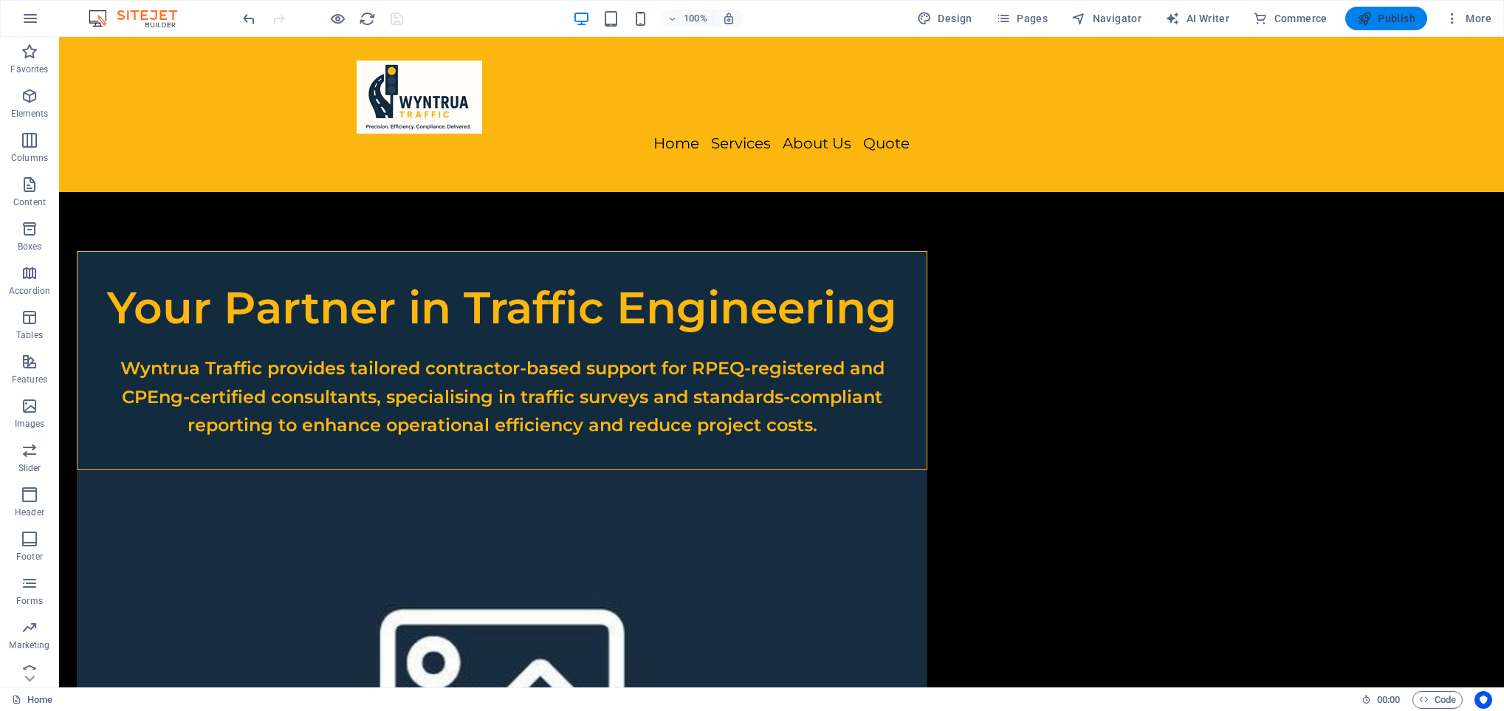
click at [1371, 14] on icon "button" at bounding box center [1364, 18] width 15 height 15
